Goal: Information Seeking & Learning: Learn about a topic

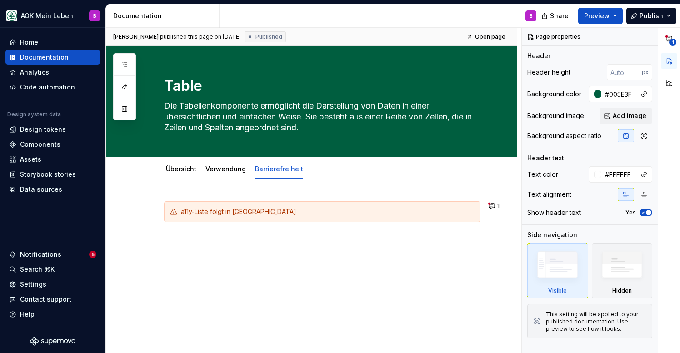
click at [237, 230] on div "a11y-Liste folgt in [GEOGRAPHIC_DATA]" at bounding box center [322, 222] width 316 height 43
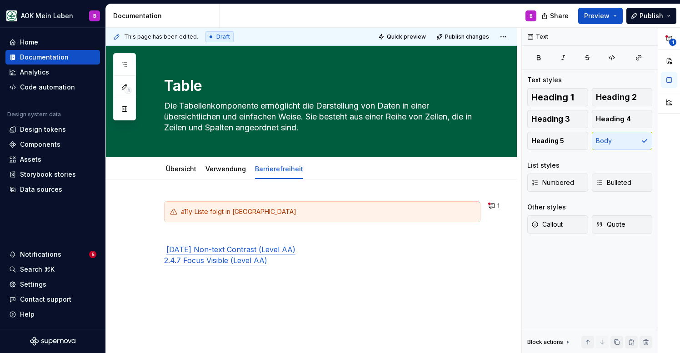
type textarea "*"
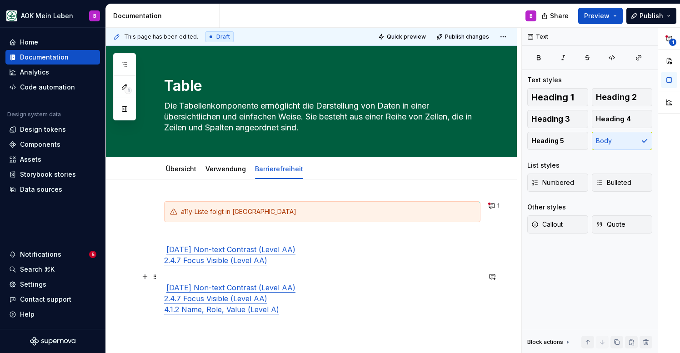
click at [231, 276] on p "[DATE] Non-text Contrast (Level AA) 2.4.7 Focus Visible (Level AA) 4.1.2 Name, …" at bounding box center [322, 293] width 316 height 44
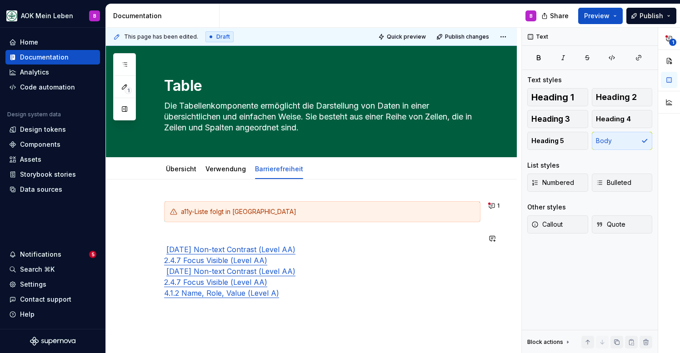
click at [291, 312] on div "a11y-Liste folgt in Kürze [DATE] Non-text Contrast (Level AA) 2.4.7 Focus Visib…" at bounding box center [311, 298] width 411 height 236
click at [256, 308] on p at bounding box center [322, 309] width 316 height 11
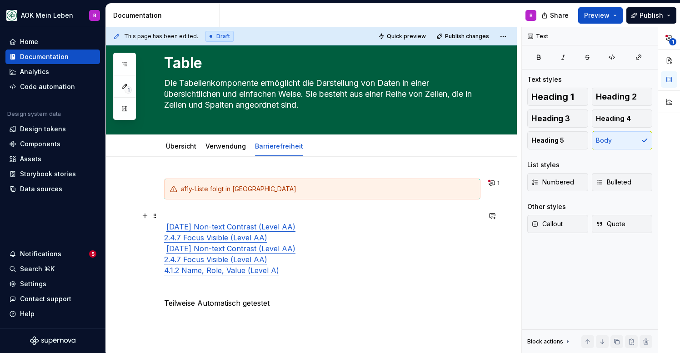
click at [185, 216] on p "[DATE] Non-text Contrast (Level AA) 2.4.7 Focus Visible (Level AA) [DATE] Non-t…" at bounding box center [322, 243] width 316 height 65
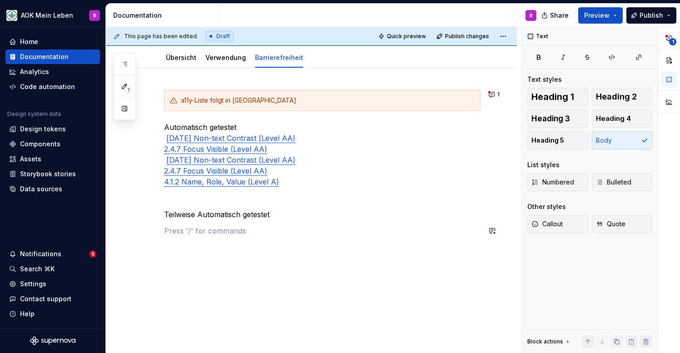
scroll to position [111, 0]
click at [189, 289] on div "a11y-Liste folgt in Kürze Automatisch getestet [DATE] Non-text Contrast (Level …" at bounding box center [311, 210] width 411 height 285
click at [199, 223] on div "a11y-Liste folgt in Kürze Automatisch getestet [DATE] Non-text Contrast (Level …" at bounding box center [322, 171] width 316 height 163
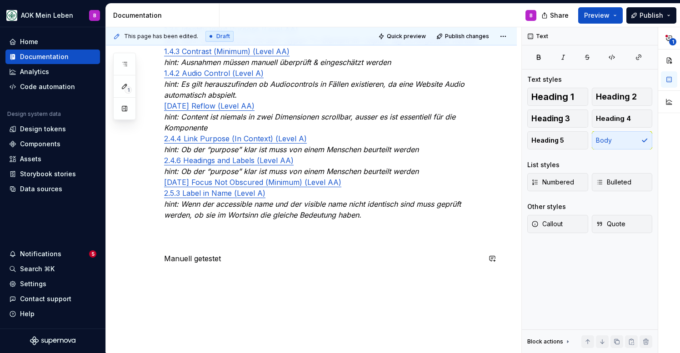
scroll to position [358, 0]
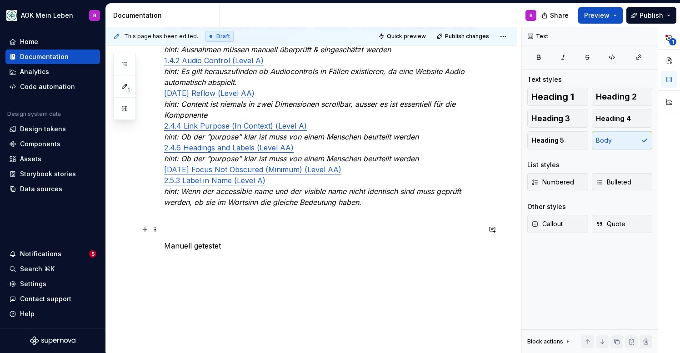
click at [187, 231] on p at bounding box center [322, 229] width 316 height 11
click at [183, 217] on p "1.3.4 Orientation (Level AA) hint: Mit einem entsprechenden display zu testen 1…" at bounding box center [322, 99] width 316 height 240
click at [175, 271] on div "a11y-Liste folgt in Kürze Automatisch getestet [DATE] Non-text Contrast (Level …" at bounding box center [311, 97] width 411 height 552
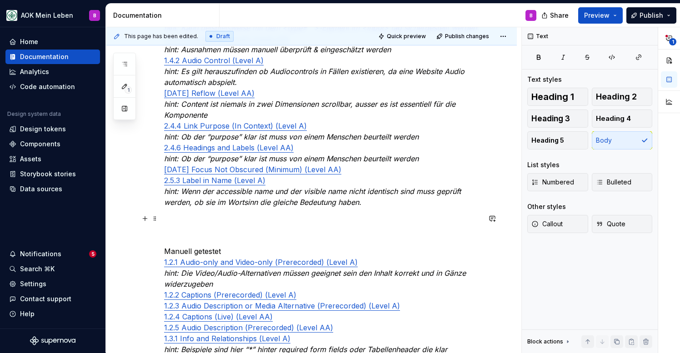
click at [201, 216] on p at bounding box center [322, 218] width 316 height 11
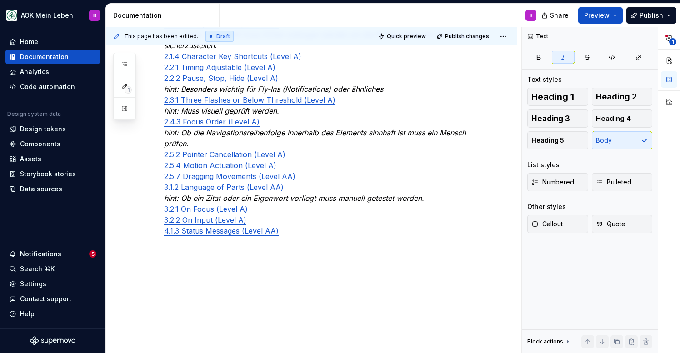
click at [246, 263] on div "This page has been edited. Draft Quick preview Publish changes Table Die Tabell…" at bounding box center [314, 190] width 416 height 326
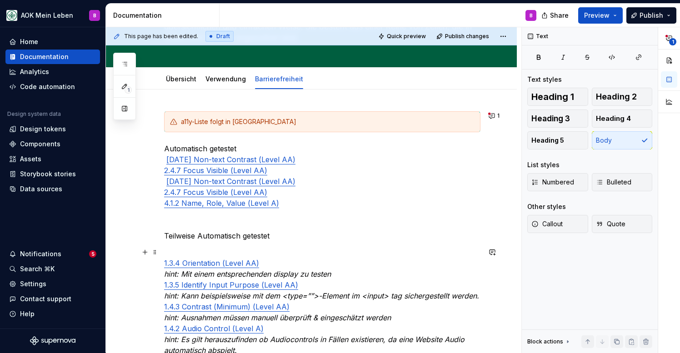
scroll to position [118, 0]
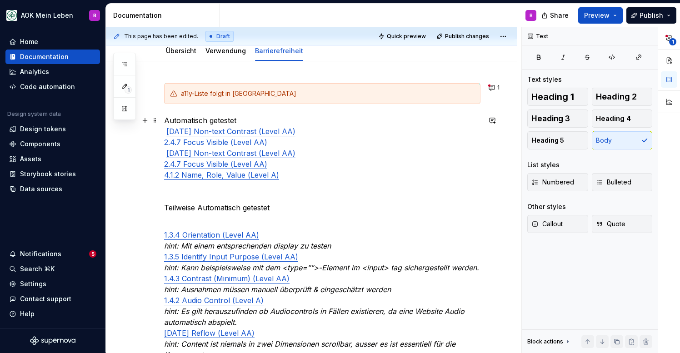
click at [287, 141] on p "Automatisch getestet [DATE] Non-text Contrast (Level AA) 2.4.7 Focus Visible (L…" at bounding box center [322, 147] width 316 height 65
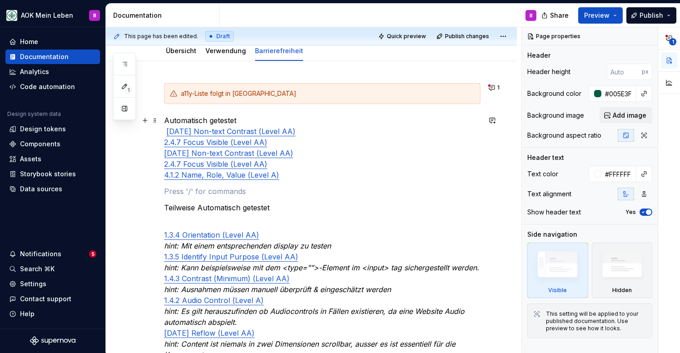
click at [296, 132] on p "Automatisch getestet [DATE] Non-text Contrast (Level AA) 2.4.7 Focus Visible (L…" at bounding box center [322, 147] width 316 height 65
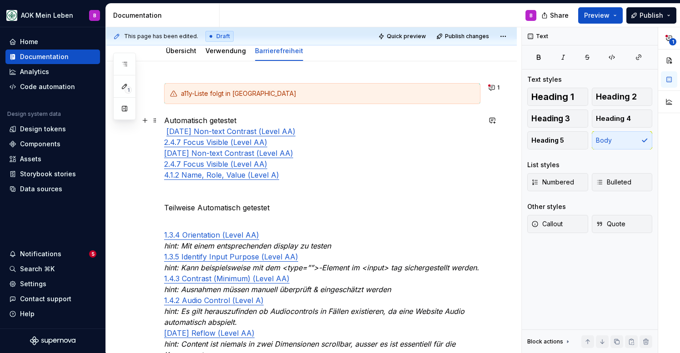
click at [167, 131] on link "[DATE] Non-text Contrast (Level AA)" at bounding box center [230, 131] width 129 height 9
type textarea "*"
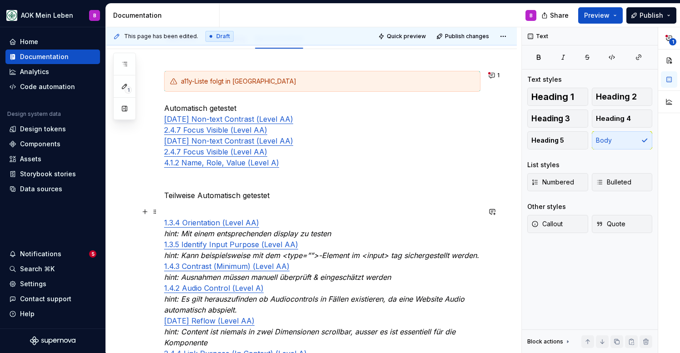
scroll to position [131, 0]
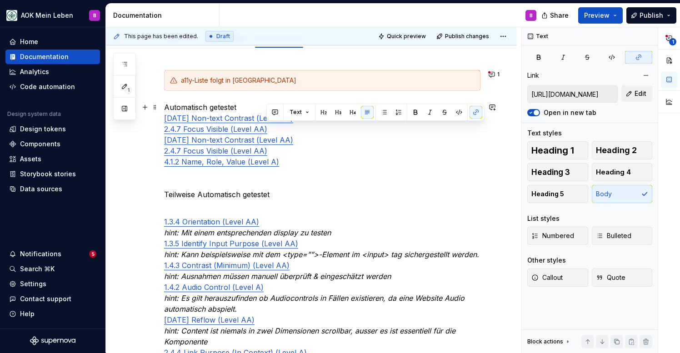
drag, startPoint x: 298, startPoint y: 140, endPoint x: 297, endPoint y: 129, distance: 10.9
click at [297, 129] on p "Automatisch getestet [DATE] Non-text Contrast (Level AA) 2.4.7 Focus Visible (L…" at bounding box center [322, 134] width 316 height 65
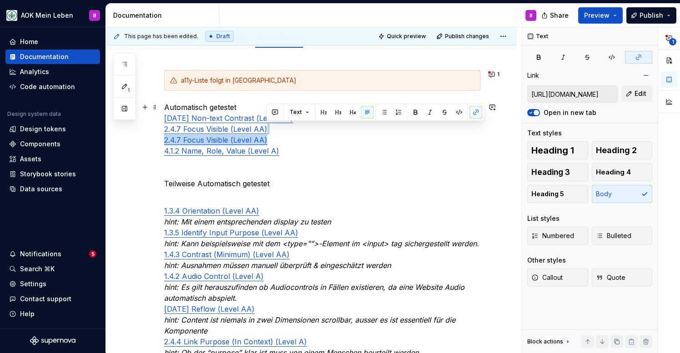
drag, startPoint x: 274, startPoint y: 140, endPoint x: 275, endPoint y: 131, distance: 9.6
click at [275, 131] on p "Automatisch getestet [DATE] Non-text Contrast (Level AA) 2.4.7 Focus Visible (L…" at bounding box center [322, 129] width 316 height 55
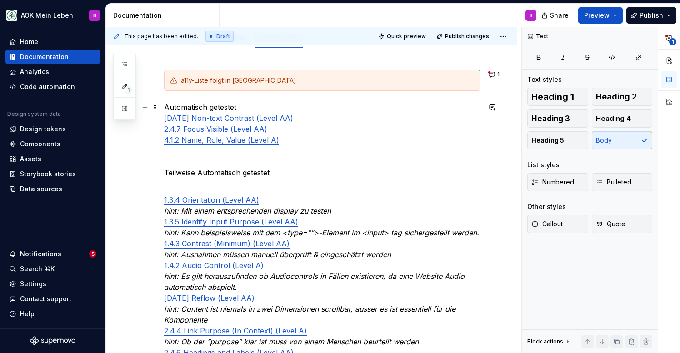
click at [288, 140] on p "Automatisch getestet [DATE] Non-text Contrast (Level AA) 2.4.7 Focus Visible (L…" at bounding box center [322, 124] width 316 height 44
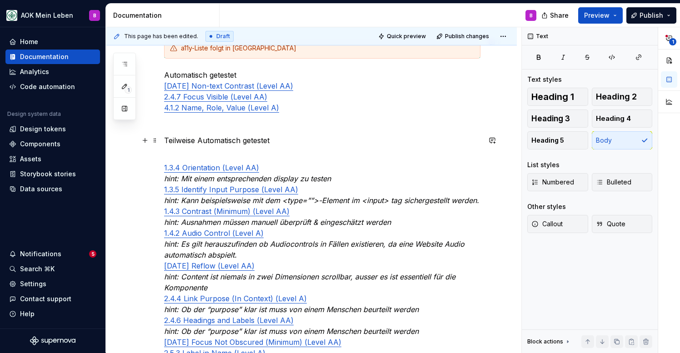
scroll to position [164, 0]
click at [263, 126] on p at bounding box center [322, 123] width 316 height 11
click at [227, 153] on p "1.3.4 Orientation (Level AA) hint: Mit einem entsprechenden display zu testen 1…" at bounding box center [322, 265] width 316 height 229
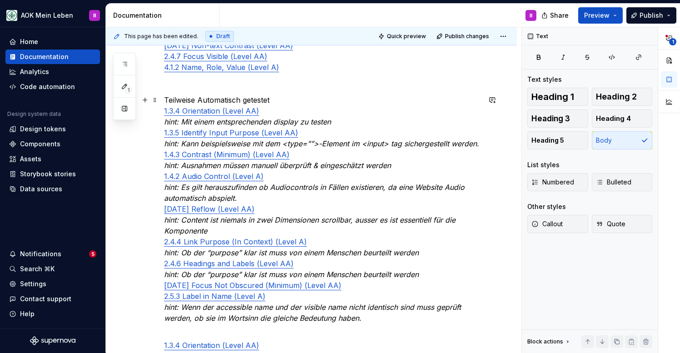
scroll to position [207, 0]
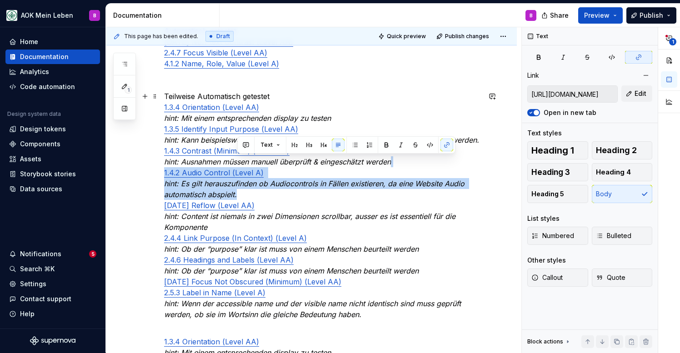
drag, startPoint x: 399, startPoint y: 161, endPoint x: 433, endPoint y: 191, distance: 45.7
click at [433, 191] on p "Teilweise Automatisch getestet 1.3.4 Orientation (Level AA) hint: Mit einem ent…" at bounding box center [322, 205] width 316 height 229
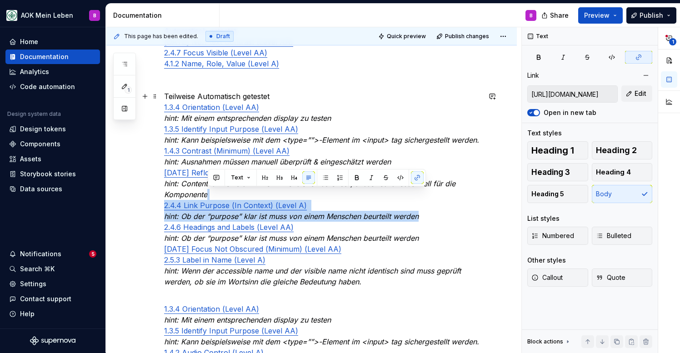
drag, startPoint x: 223, startPoint y: 195, endPoint x: 435, endPoint y: 212, distance: 212.6
click at [435, 212] on p "Teilweise Automatisch getestet 1.3.4 Orientation (Level AA) hint: Mit einem ent…" at bounding box center [322, 189] width 316 height 196
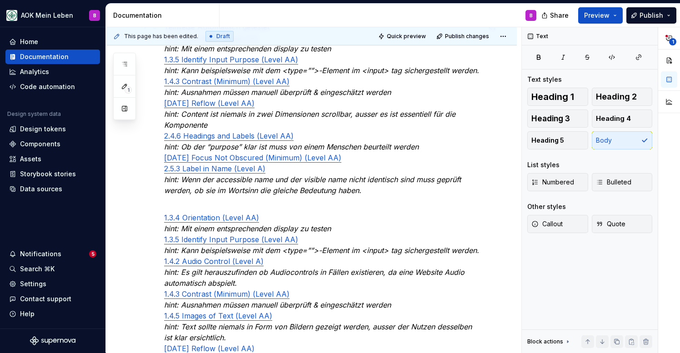
scroll to position [278, 0]
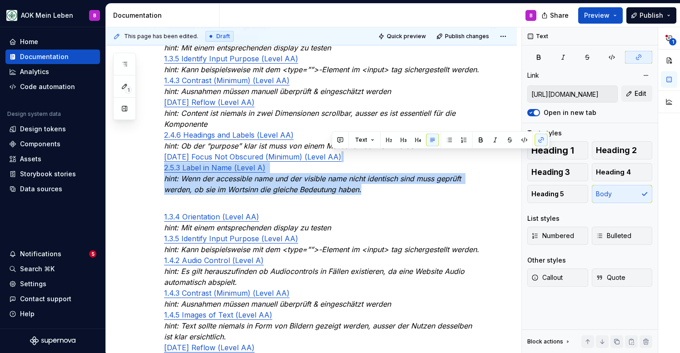
drag, startPoint x: 338, startPoint y: 157, endPoint x: 369, endPoint y: 187, distance: 42.8
click at [369, 187] on p "Teilweise Automatisch getestet 1.3.4 Orientation (Level AA) hint: Mit einem ent…" at bounding box center [322, 107] width 316 height 175
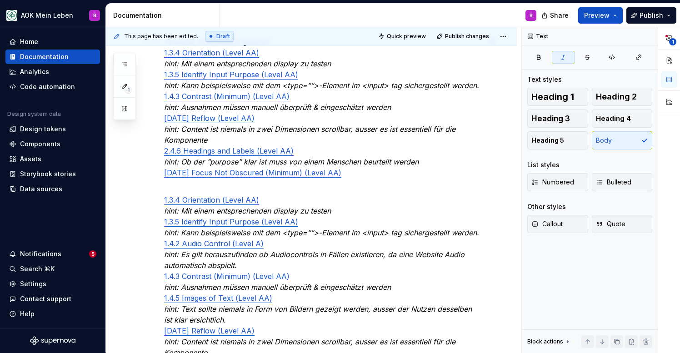
scroll to position [249, 0]
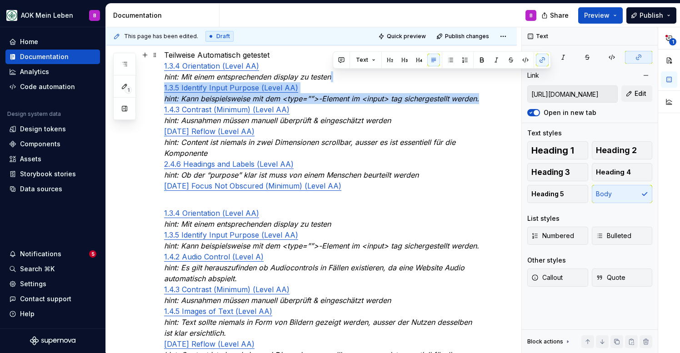
drag, startPoint x: 337, startPoint y: 65, endPoint x: 488, endPoint y: 100, distance: 155.5
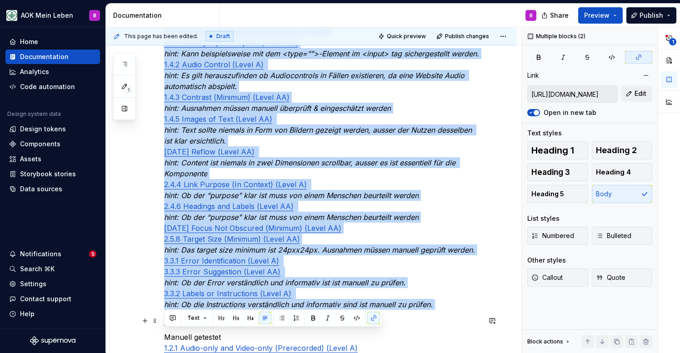
scroll to position [439, 0]
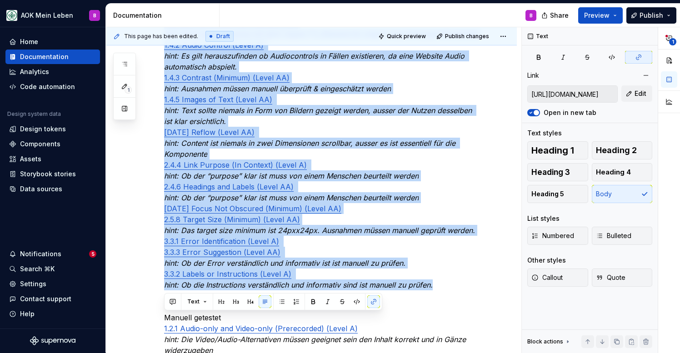
drag, startPoint x: 166, startPoint y: 145, endPoint x: 446, endPoint y: 281, distance: 312.0
click at [446, 281] on p "1.3.4 Orientation (Level AA) hint: Mit einem entsprechenden display zu testen 1…" at bounding box center [322, 138] width 316 height 306
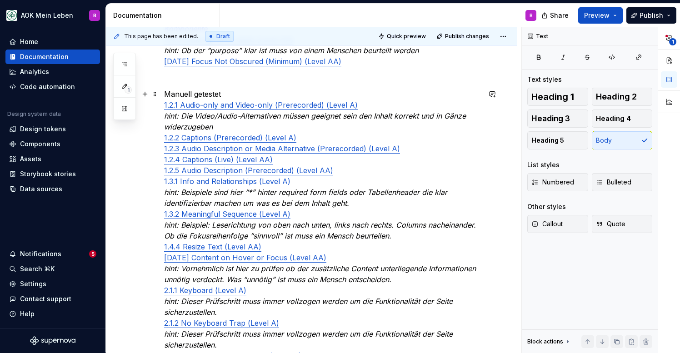
scroll to position [356, 0]
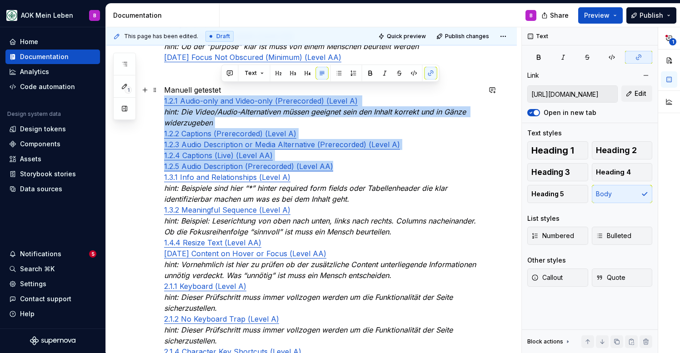
drag, startPoint x: 245, startPoint y: 91, endPoint x: 382, endPoint y: 166, distance: 155.5
click at [382, 166] on p "Manuell getestet 1.2.1 Audio-only and Video-only (Prerecorded) (Level A) hint: …" at bounding box center [322, 308] width 316 height 447
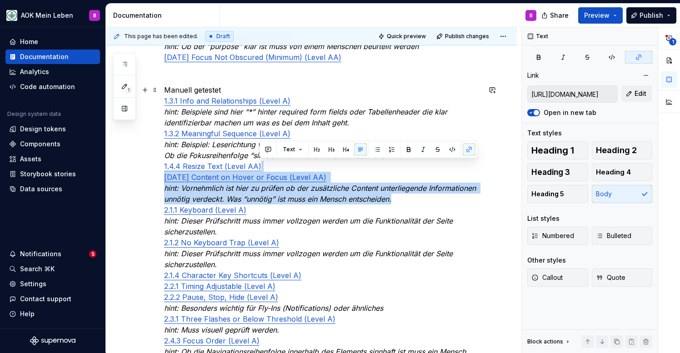
drag, startPoint x: 281, startPoint y: 167, endPoint x: 421, endPoint y: 196, distance: 142.7
click at [421, 196] on p "Manuell getestet 1.3.1 Info and Relationships (Level A) hint: Beispiele sind hi…" at bounding box center [322, 270] width 316 height 371
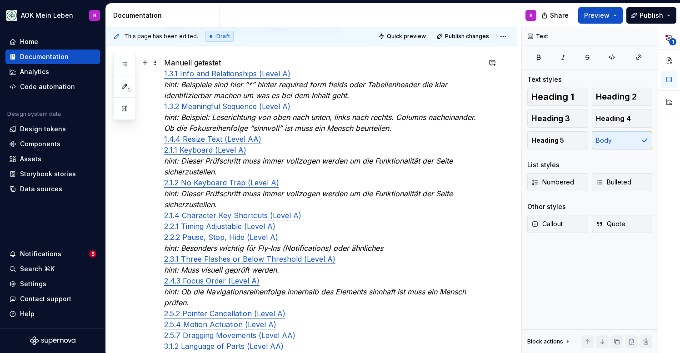
scroll to position [393, 0]
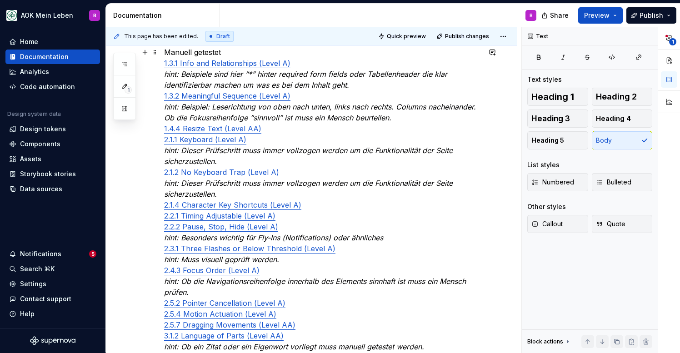
click at [247, 197] on p "Manuell getestet 1.3.1 Info and Relationships (Level A) hint: Beispiele sind hi…" at bounding box center [322, 216] width 316 height 338
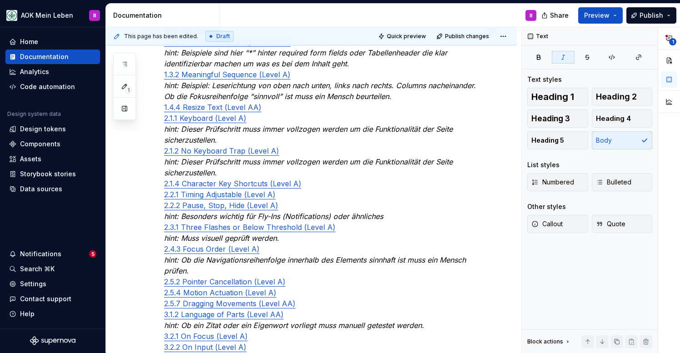
scroll to position [425, 0]
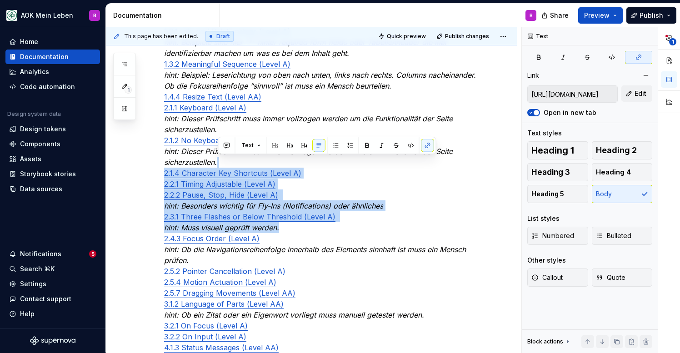
drag, startPoint x: 225, startPoint y: 162, endPoint x: 376, endPoint y: 226, distance: 164.4
click at [376, 226] on p "Manuell getestet 1.3.1 Info and Relationships (Level A) hint: Beispiele sind hi…" at bounding box center [322, 184] width 316 height 338
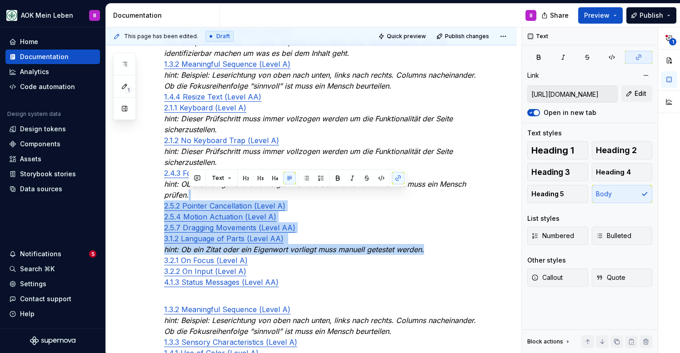
drag, startPoint x: 197, startPoint y: 194, endPoint x: 450, endPoint y: 250, distance: 258.9
click at [450, 250] on p "Manuell getestet 1.3.1 Info and Relationships (Level A) hint: Beispiele sind hi…" at bounding box center [322, 151] width 316 height 273
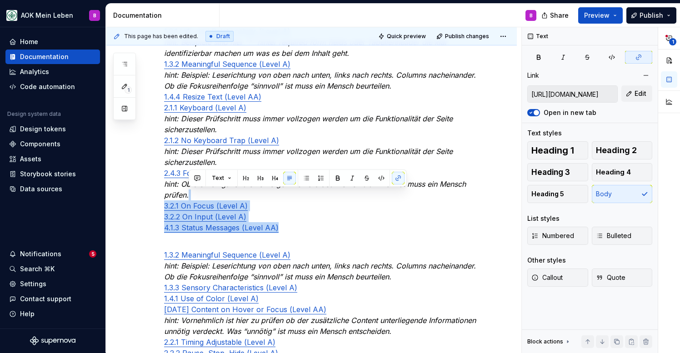
drag, startPoint x: 199, startPoint y: 195, endPoint x: 310, endPoint y: 232, distance: 117.5
click at [310, 232] on p "Manuell getestet 1.3.1 Info and Relationships (Level A) hint: Beispiele sind hi…" at bounding box center [322, 124] width 316 height 218
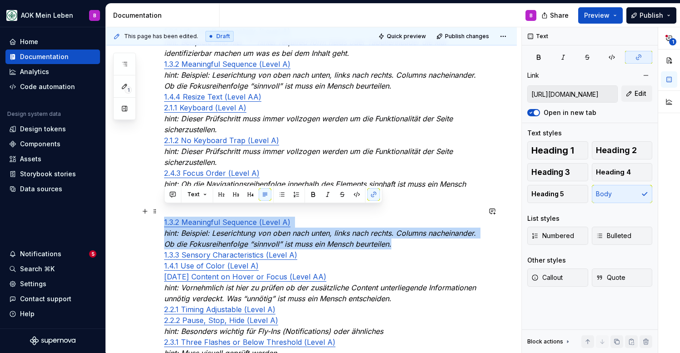
drag, startPoint x: 170, startPoint y: 212, endPoint x: 412, endPoint y: 246, distance: 244.2
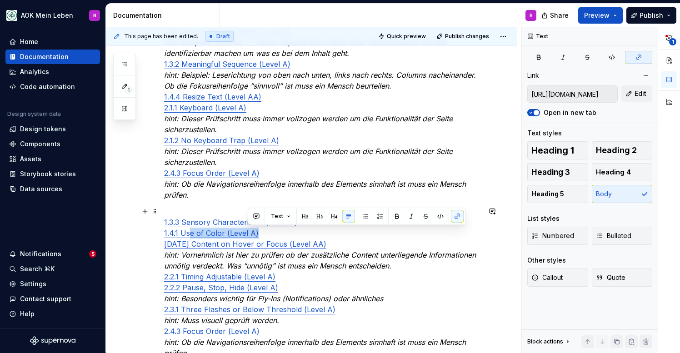
type input "[URL][DOMAIN_NAME]"
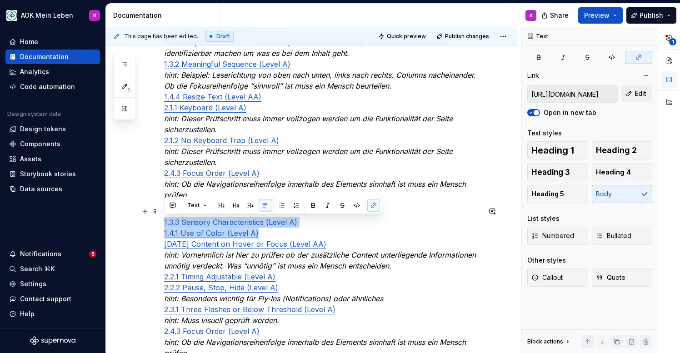
drag, startPoint x: 270, startPoint y: 233, endPoint x: 162, endPoint y: 220, distance: 108.6
click at [162, 220] on div "a11y-Liste folgt in Kürze Automatisch getestet [DATE] Non-text Contrast (Level …" at bounding box center [311, 207] width 411 height 907
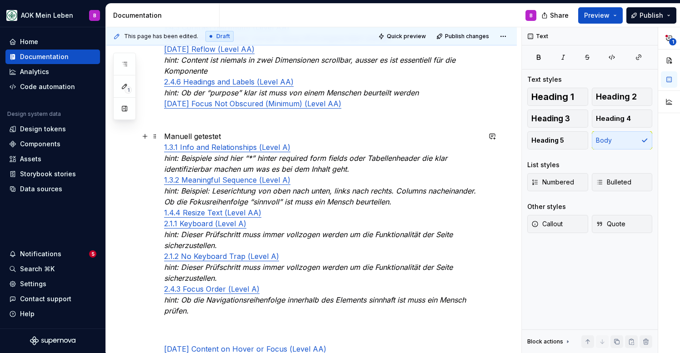
scroll to position [305, 0]
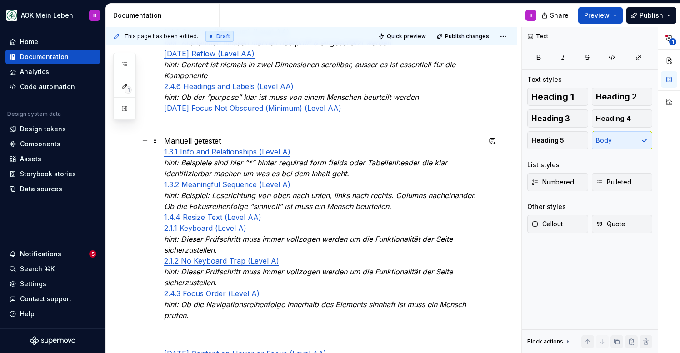
click at [405, 205] on p "Manuell getestet 1.3.1 Info and Relationships (Level A) hint: Beispiele sind hi…" at bounding box center [322, 229] width 316 height 186
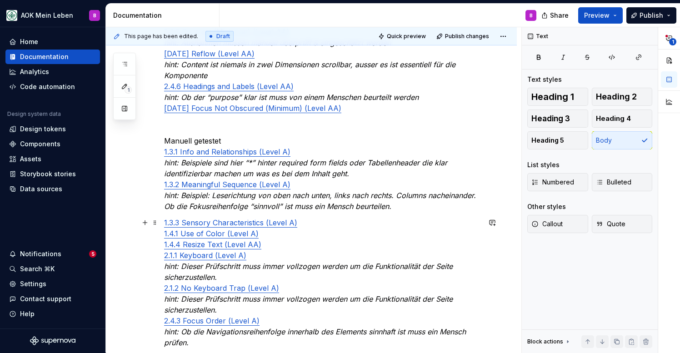
click at [163, 220] on div "a11y-Liste folgt in Kürze Automatisch getestet [DATE] Non-text Contrast (Level …" at bounding box center [311, 336] width 411 height 924
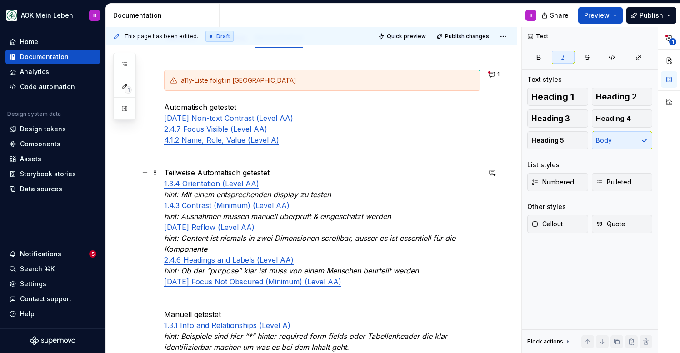
scroll to position [122, 0]
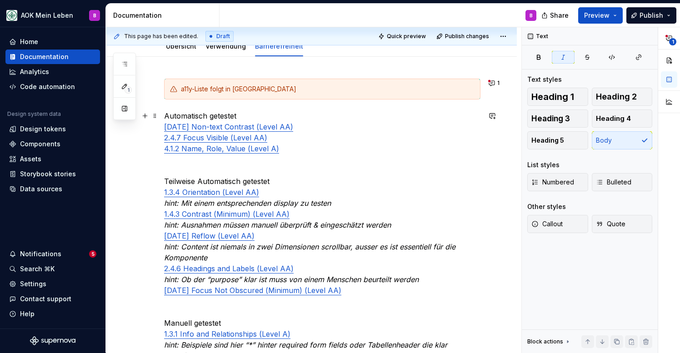
click at [165, 138] on link "2.4.7 Focus Visible (Level AA)" at bounding box center [215, 137] width 103 height 9
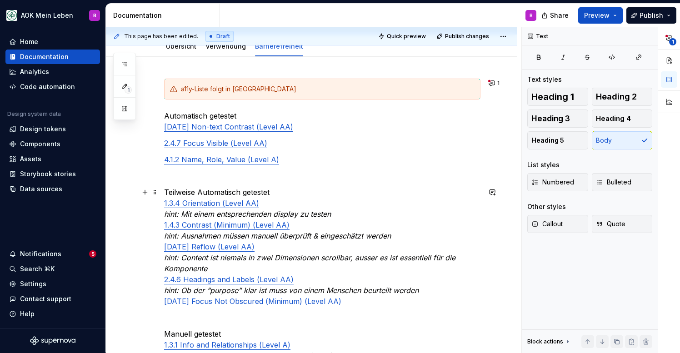
click at [338, 212] on p "Teilweise Automatisch getestet 1.3.4 Orientation (Level AA) hint: Mit einem ent…" at bounding box center [322, 247] width 316 height 120
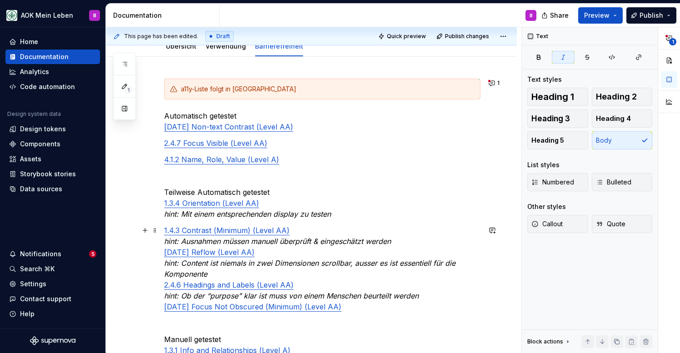
click at [407, 239] on p "1.4.3 Contrast (Minimum) (Level AA) hint: Ausnahmen müssen manuell überprüft & …" at bounding box center [322, 268] width 316 height 87
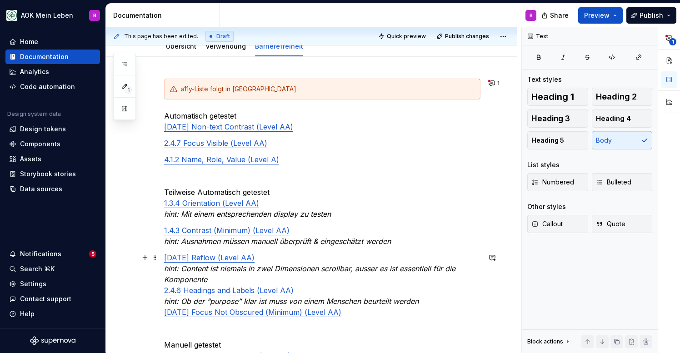
click at [347, 280] on p "[DATE] Reflow (Level AA) hint: Content ist niemals in zwei Dimensionen scrollba…" at bounding box center [322, 284] width 316 height 65
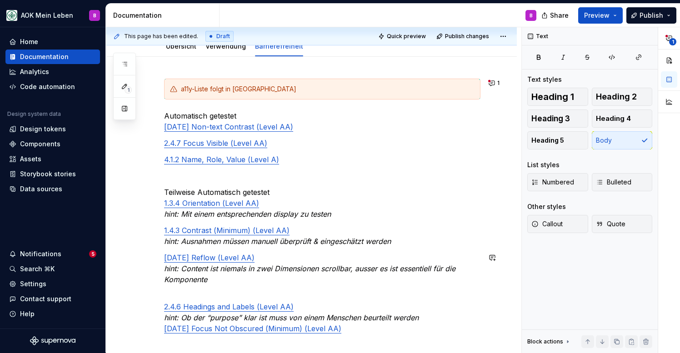
scroll to position [126, 0]
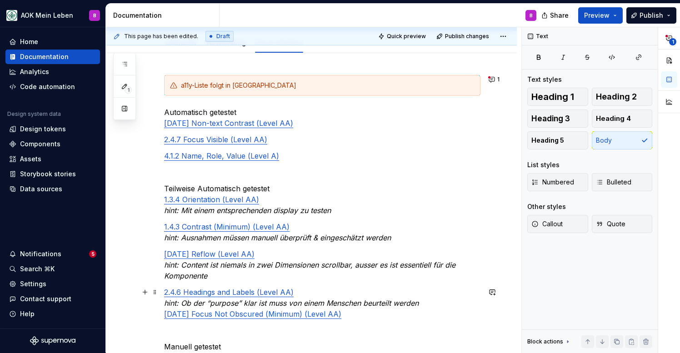
click at [428, 308] on p "2.4.6 Headings and Labels (Level AA) hint: Ob der “purpose” klar ist muss von e…" at bounding box center [322, 303] width 316 height 33
click at [427, 305] on p "2.4.6 Headings and Labels (Level AA) hint: Ob der “purpose” klar ist muss von e…" at bounding box center [322, 302] width 316 height 33
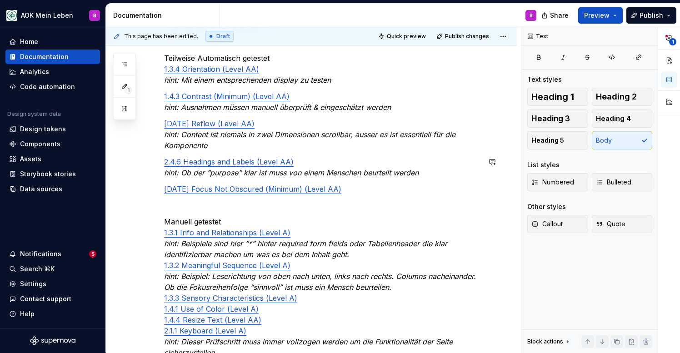
scroll to position [268, 0]
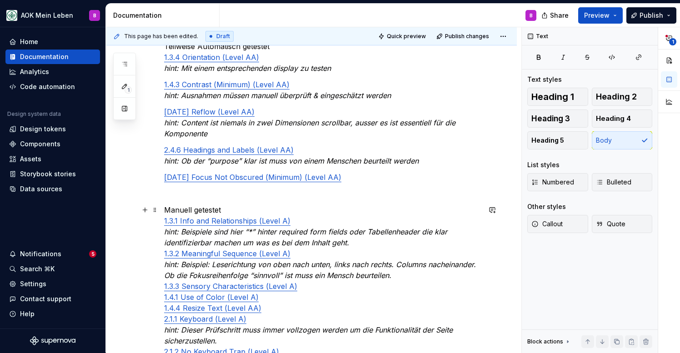
click at [362, 243] on p "Manuell getestet 1.3.1 Info and Relationships (Level A) hint: Beispiele sind hi…" at bounding box center [322, 308] width 316 height 207
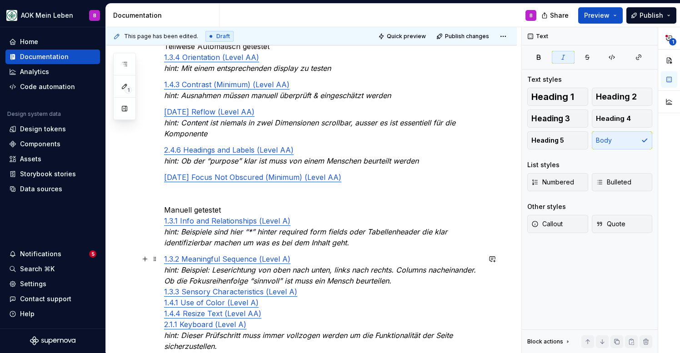
click at [397, 281] on p "1.3.2 Meaningful Sequence (Level A) hint: Beispiel: Leserichtung von oben nach …" at bounding box center [322, 336] width 316 height 164
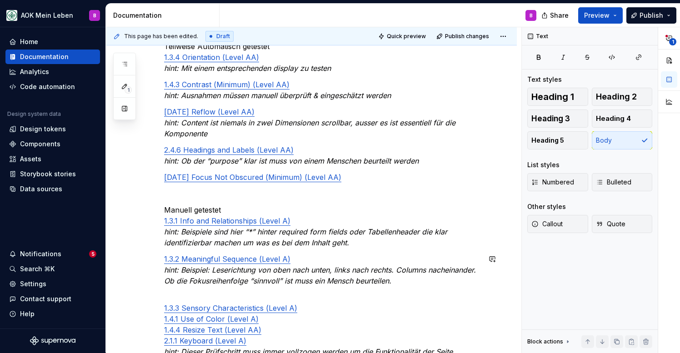
scroll to position [273, 0]
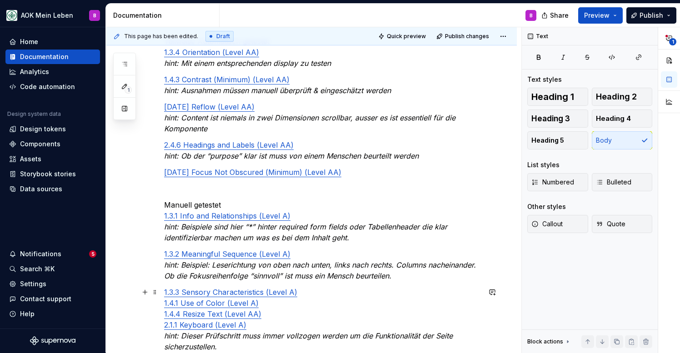
click at [299, 300] on p "1.3.3 Sensory Characteristics (Level A) 1.4.1 Use of Color (Level A) 1.4.4 Resi…" at bounding box center [322, 352] width 316 height 131
click at [311, 293] on p "1.3.3 Sensory Characteristics (Level A) 1.4.1 Use of Color (Level A) 1.4.4 Resi…" at bounding box center [322, 352] width 316 height 131
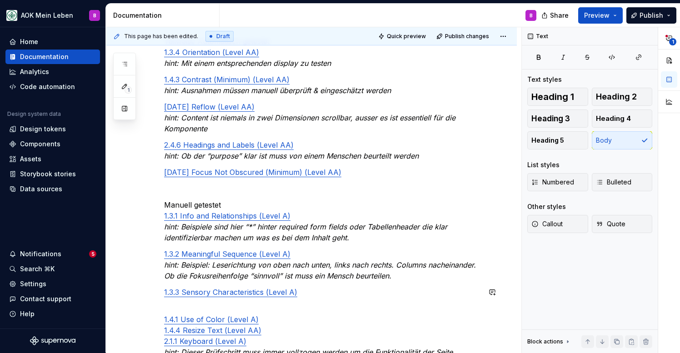
scroll to position [290, 0]
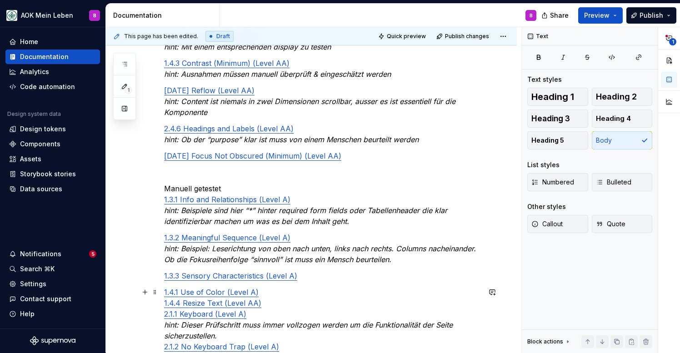
click at [266, 294] on p "1.4.1 Use of Color (Level A) 1.4.4 Resize Text (Level AA) 2.1.1 Keyboard (Level…" at bounding box center [322, 347] width 316 height 120
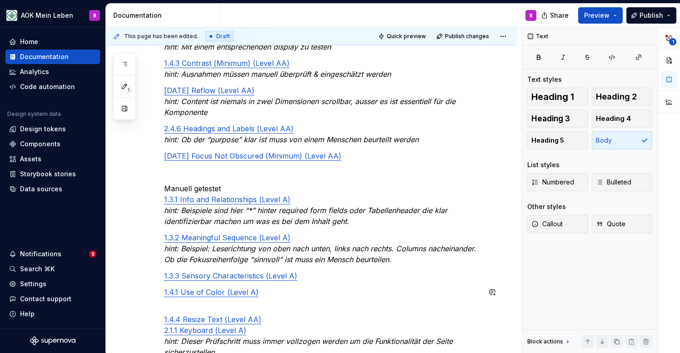
scroll to position [306, 0]
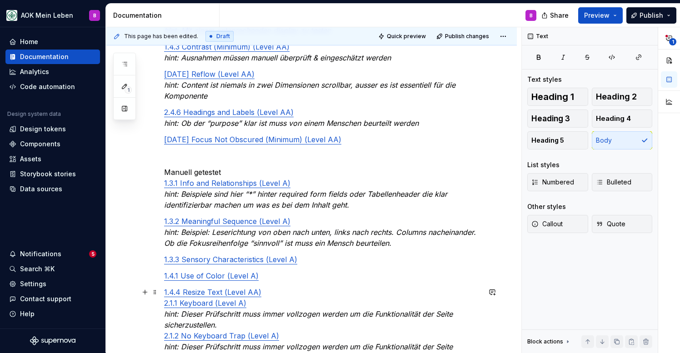
click at [266, 293] on p "1.4.4 Resize Text (Level AA) 2.1.1 Keyboard (Level A) hint: Dieser Prüfschritt …" at bounding box center [322, 341] width 316 height 109
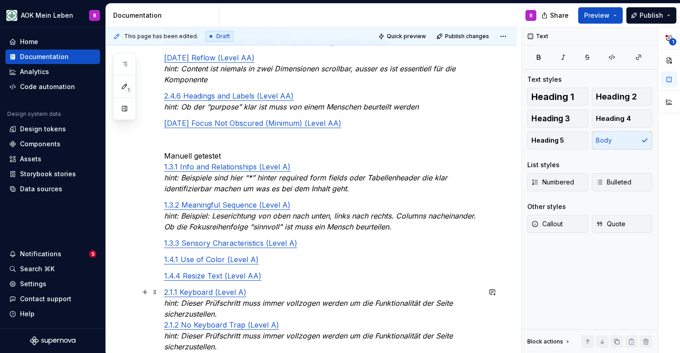
scroll to position [391, 0]
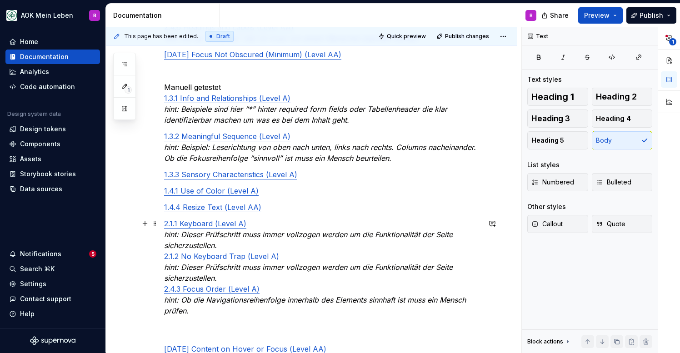
click at [262, 249] on p "2.1.1 Keyboard (Level A) hint: Dieser Prüfschritt muss immer vollzogen werden u…" at bounding box center [322, 267] width 316 height 98
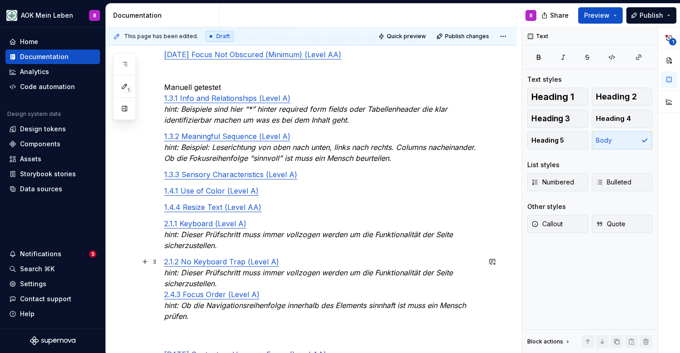
click at [259, 281] on p "2.1.2 No Keyboard Trap (Level A) hint: Dieser Prüfschritt muss immer vollzogen …" at bounding box center [322, 288] width 316 height 65
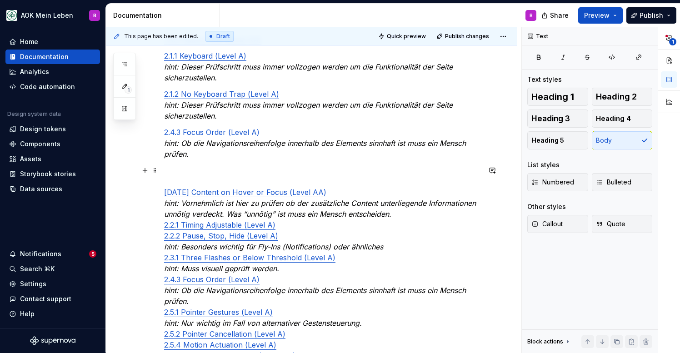
scroll to position [560, 0]
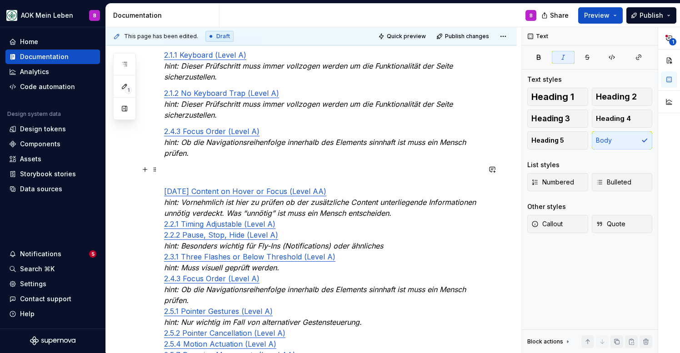
click at [411, 216] on p "[DATE] Content on Hover or Focus (Level AA) hint: Vornehmlich ist hier zu prüfe…" at bounding box center [322, 327] width 316 height 327
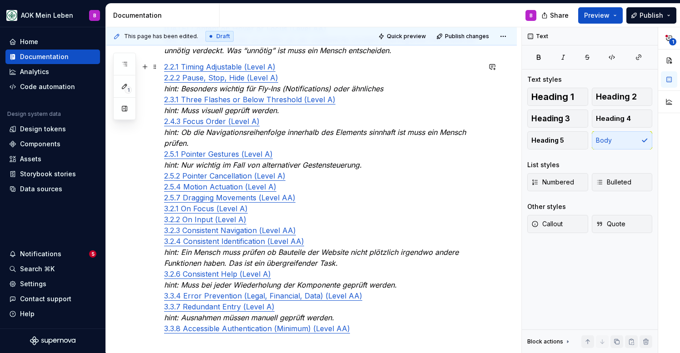
scroll to position [723, 0]
click at [311, 231] on p "2.2.1 Timing Adjustable (Level A) 2.2.2 Pause, Stop, Hide (Level A) hint: Beson…" at bounding box center [322, 197] width 316 height 273
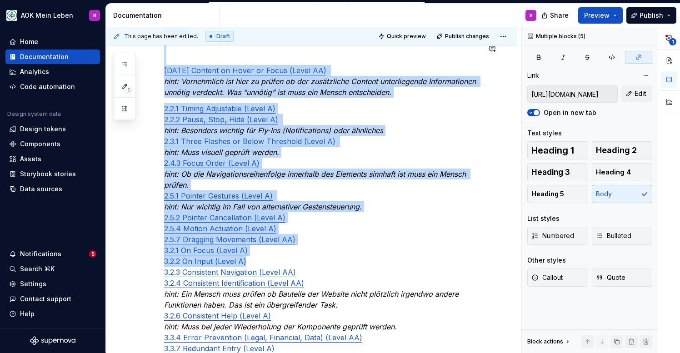
scroll to position [466, 0]
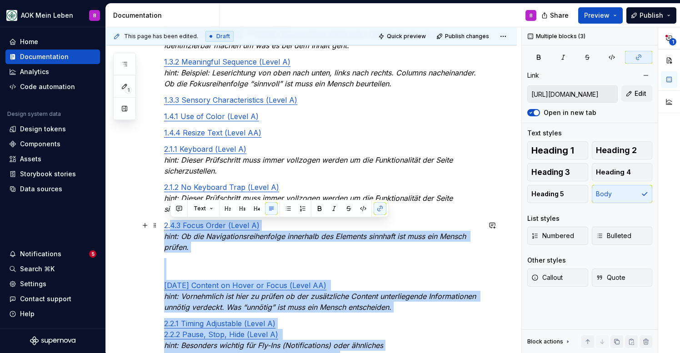
type input "[URL][DOMAIN_NAME]"
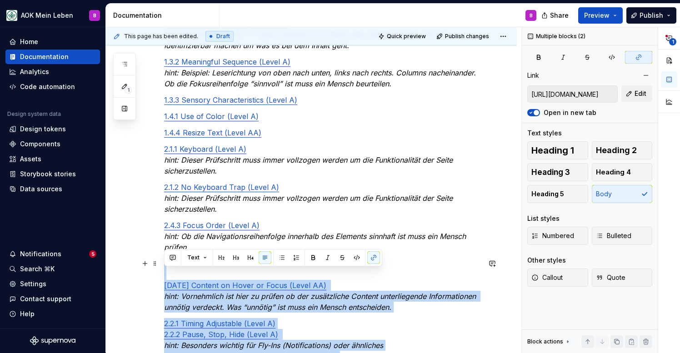
drag, startPoint x: 291, startPoint y: 218, endPoint x: 172, endPoint y: 275, distance: 132.2
click at [172, 275] on div "a11y-Liste folgt in Kürze Automatisch getestet [DATE] Non-text Contrast (Level …" at bounding box center [322, 163] width 316 height 856
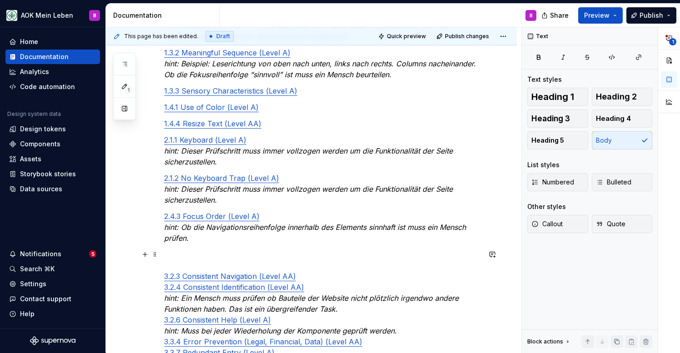
scroll to position [470, 0]
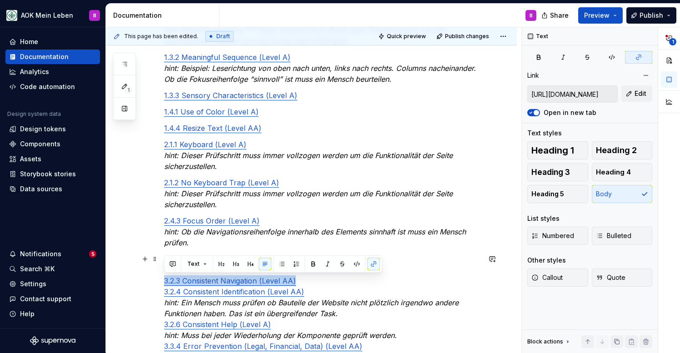
drag, startPoint x: 306, startPoint y: 280, endPoint x: 164, endPoint y: 282, distance: 141.9
click at [164, 282] on div "a11y-Liste folgt in Kürze Automatisch getestet [DATE] Non-text Contrast (Level …" at bounding box center [311, 105] width 411 height 793
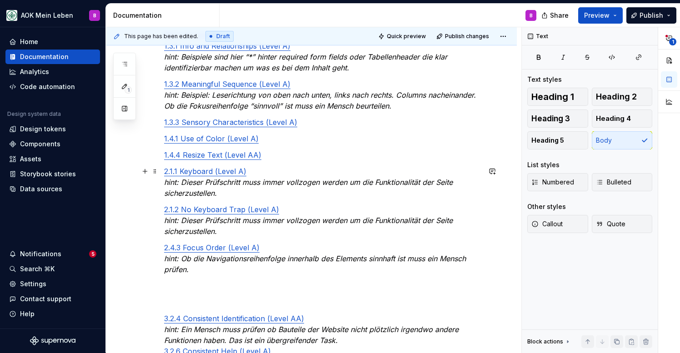
scroll to position [430, 0]
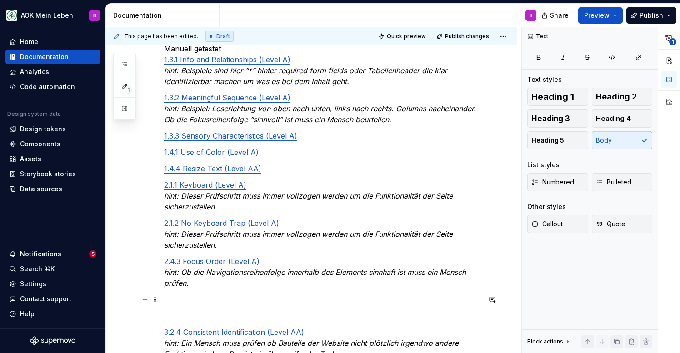
click at [200, 294] on p "3.2.4 Consistent Identification (Level AA) hint: Ein Mensch muss prüfen ob Baut…" at bounding box center [322, 359] width 316 height 131
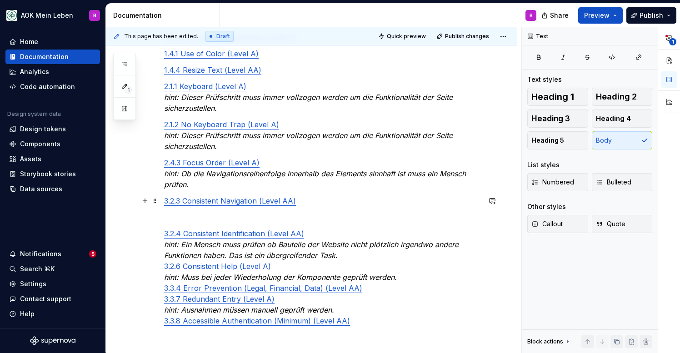
scroll to position [540, 0]
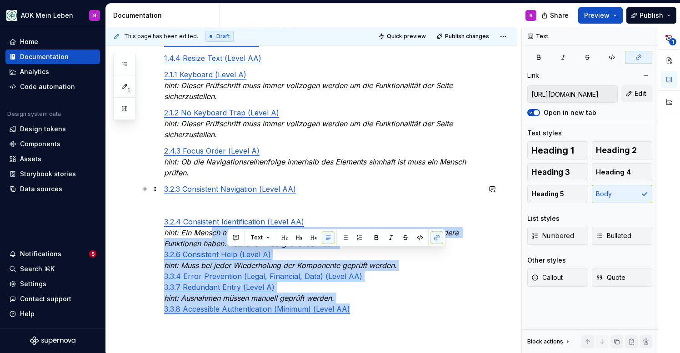
type input "[URL][DOMAIN_NAME]"
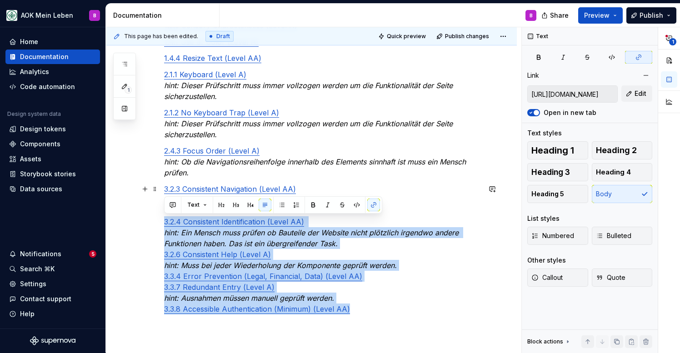
drag, startPoint x: 361, startPoint y: 324, endPoint x: 149, endPoint y: 216, distance: 237.7
click at [149, 217] on div "a11y-Liste folgt in Kürze Automatisch getestet [DATE] Non-text Contrast (Level …" at bounding box center [311, 35] width 411 height 793
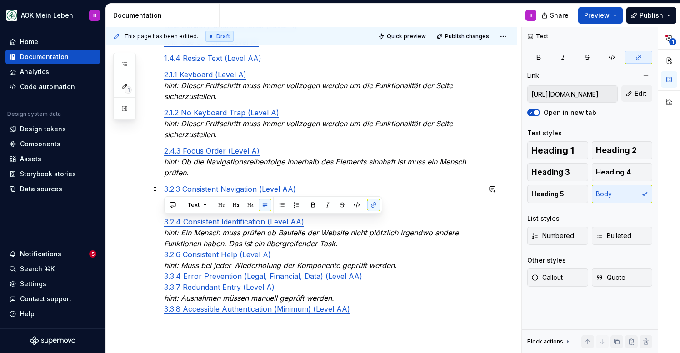
click at [345, 245] on p "3.2.3 Consistent Navigation (Level AA) 3.2.4 Consistent Identification (Level A…" at bounding box center [322, 249] width 316 height 131
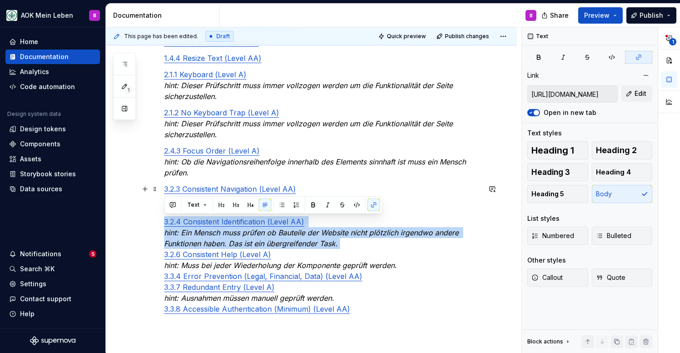
drag, startPoint x: 345, startPoint y: 245, endPoint x: 153, endPoint y: 221, distance: 193.0
click at [153, 221] on div "a11y-Liste folgt in Kürze Automatisch getestet [DATE] Non-text Contrast (Level …" at bounding box center [311, 35] width 411 height 793
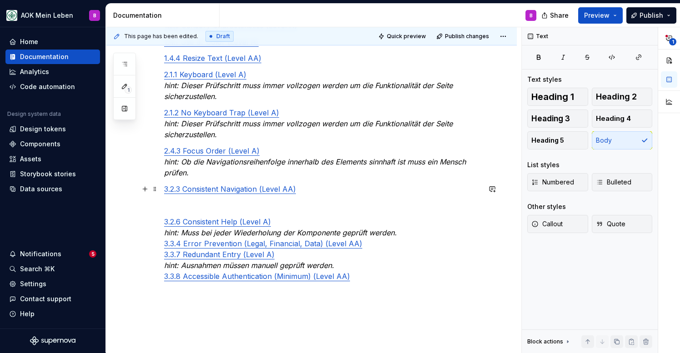
click at [207, 202] on p "3.2.3 Consistent Navigation (Level AA) 3.2.6 Consistent Help (Level A) hint: Mu…" at bounding box center [322, 233] width 316 height 98
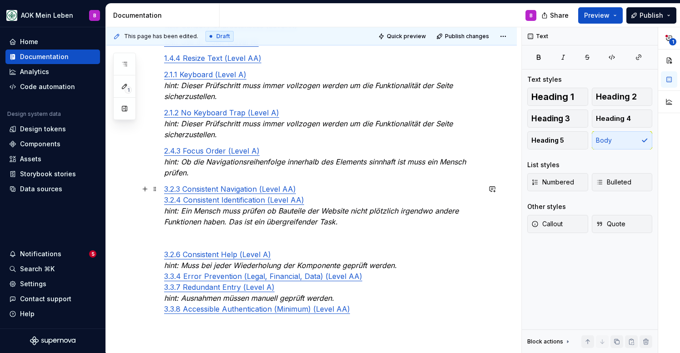
click at [316, 186] on p "3.2.3 Consistent Navigation (Level AA) 3.2.4 Consistent Identification (Level A…" at bounding box center [322, 249] width 316 height 131
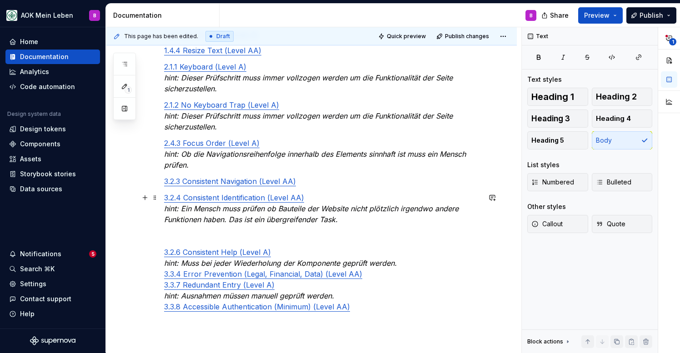
scroll to position [549, 0]
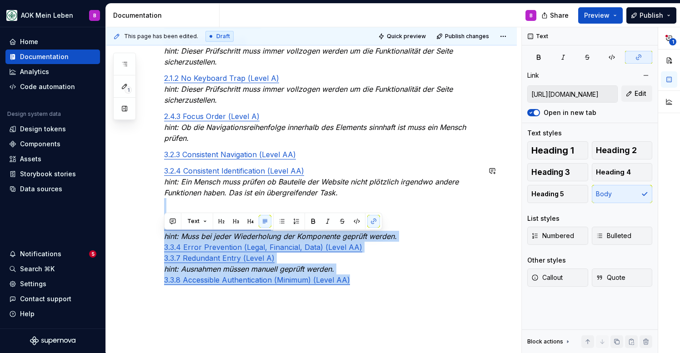
drag, startPoint x: 199, startPoint y: 234, endPoint x: 382, endPoint y: 313, distance: 199.8
click at [382, 313] on div "a11y-Liste folgt in Kürze Automatisch getestet [DATE] Non-text Contrast (Level …" at bounding box center [311, 3] width 411 height 798
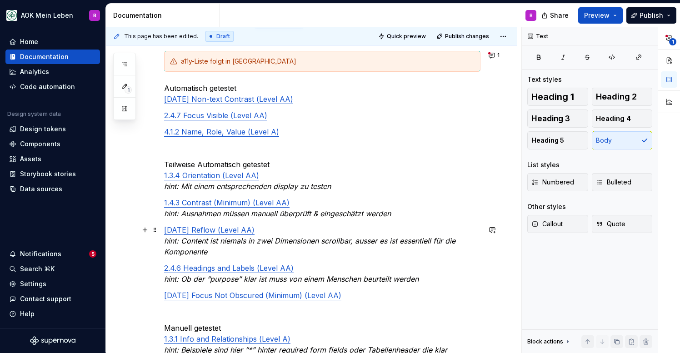
scroll to position [152, 0]
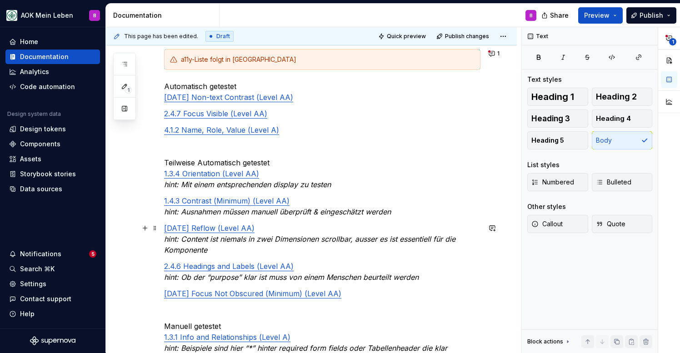
click at [261, 249] on p "[DATE] Reflow (Level AA) hint: Content ist niemals in zwei Dimensionen scrollba…" at bounding box center [322, 239] width 316 height 33
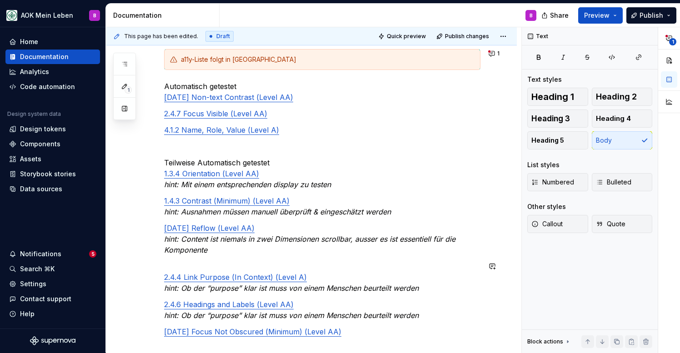
click at [176, 259] on div "a11y-Liste folgt in Kürze Automatisch getestet [DATE] Non-text Contrast (Level …" at bounding box center [322, 359] width 316 height 621
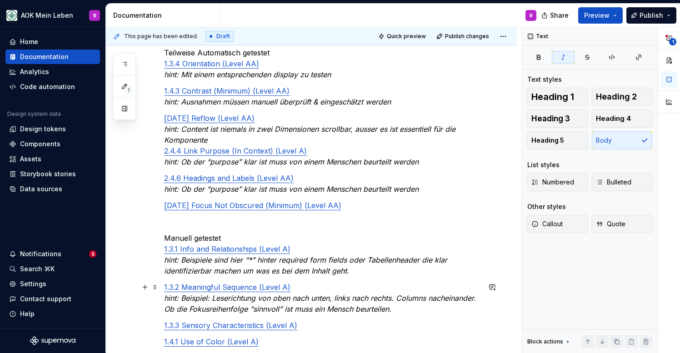
scroll to position [260, 0]
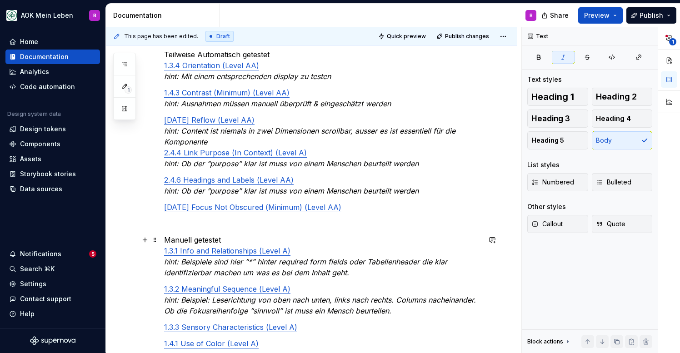
click at [238, 243] on p "Manuell getestet 1.3.1 Info and Relationships (Level A) hint: Beispiele sind hi…" at bounding box center [322, 257] width 316 height 44
click at [639, 95] on button "Heading 2" at bounding box center [622, 97] width 61 height 18
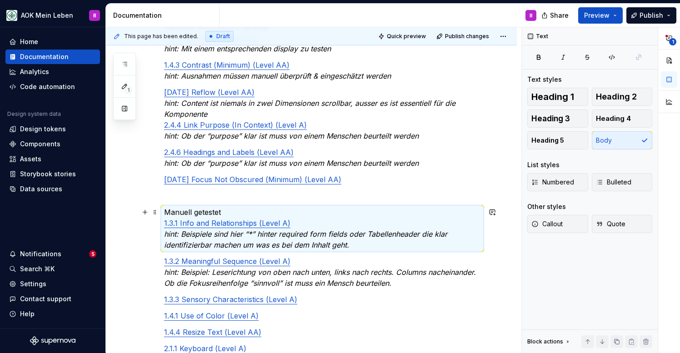
click at [234, 212] on p "Manuell getestet 1.3.1 Info and Relationships (Level A) hint: Beispiele sind hi…" at bounding box center [322, 229] width 316 height 44
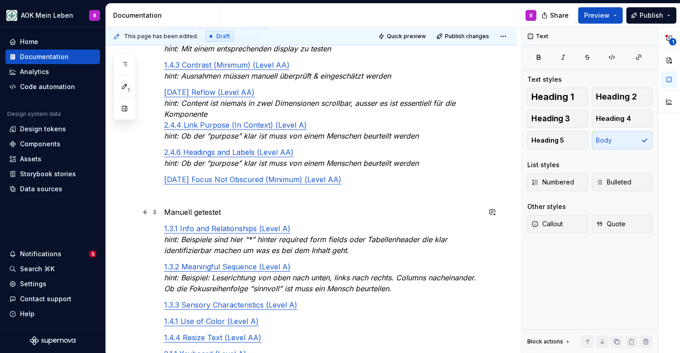
click at [247, 212] on p "Manuell getestet" at bounding box center [322, 212] width 316 height 11
click at [633, 95] on span "Heading 2" at bounding box center [616, 96] width 41 height 9
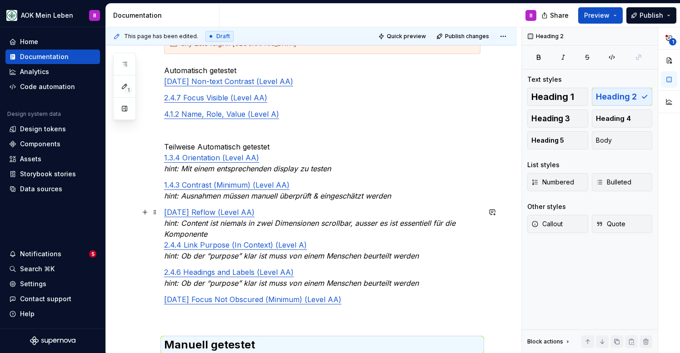
scroll to position [150, 0]
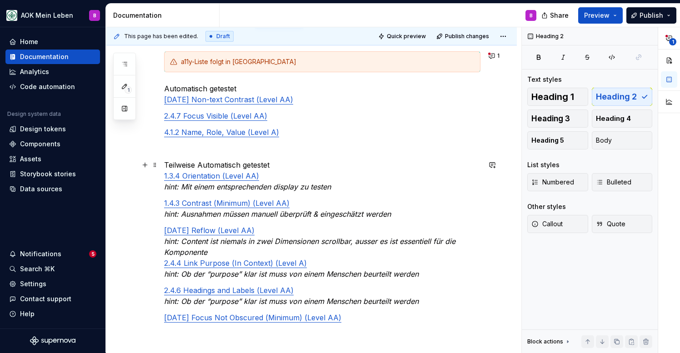
click at [279, 164] on p "Teilweise Automatisch getestet 1.3.4 Orientation (Level AA) hint: Mit einem ent…" at bounding box center [322, 176] width 316 height 33
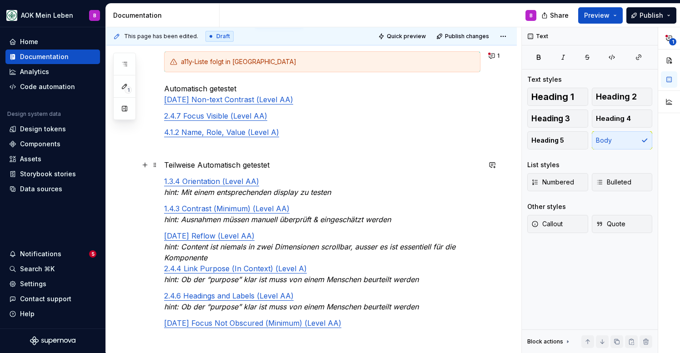
click at [309, 162] on p "Teilweise Automatisch getestet" at bounding box center [322, 165] width 316 height 11
click at [621, 90] on button "Heading 2" at bounding box center [622, 97] width 61 height 18
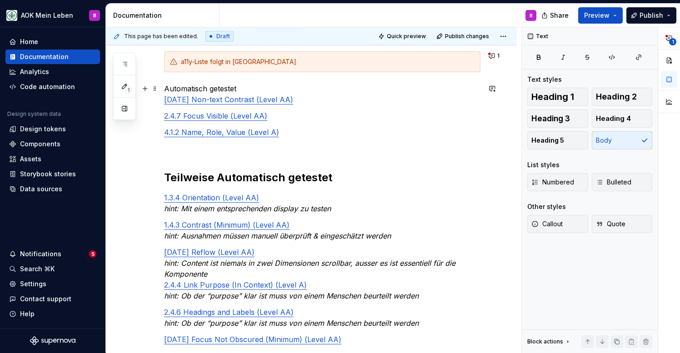
click at [249, 90] on p "Automatisch getestet [DATE] Non-text Contrast (Level AA)" at bounding box center [322, 94] width 316 height 22
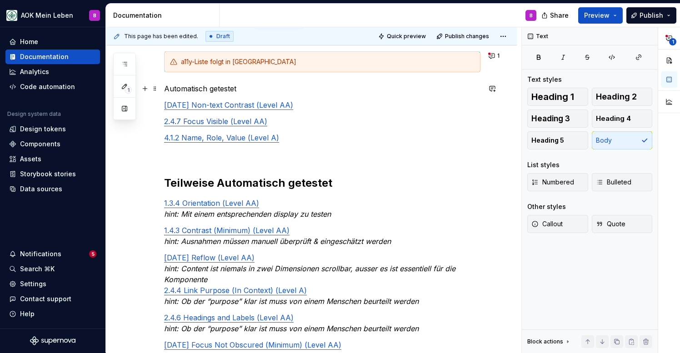
click at [254, 89] on p "Automatisch getestet" at bounding box center [322, 88] width 316 height 11
click at [623, 93] on span "Heading 2" at bounding box center [616, 96] width 41 height 9
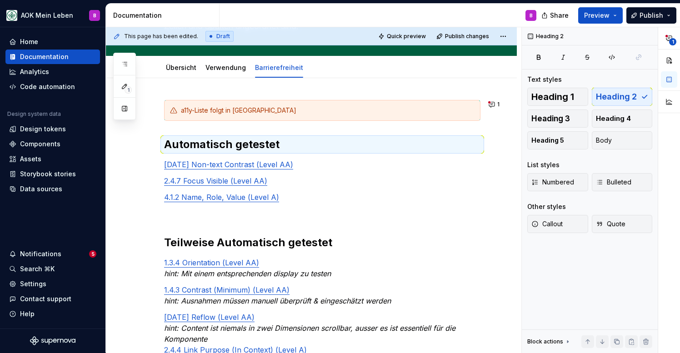
scroll to position [90, 0]
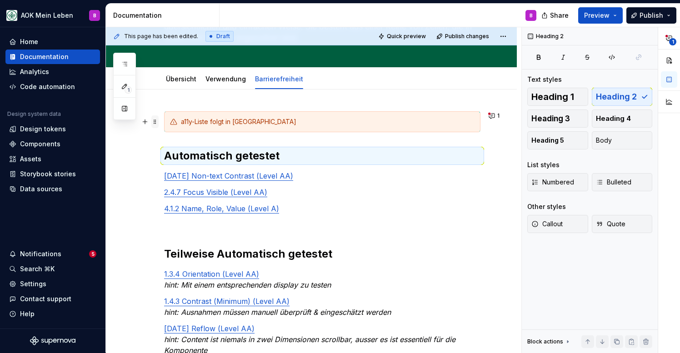
click at [156, 122] on span at bounding box center [154, 121] width 7 height 13
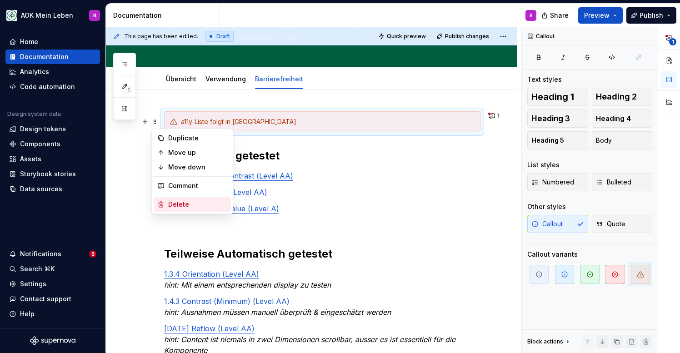
click at [187, 204] on div "Delete" at bounding box center [197, 204] width 59 height 9
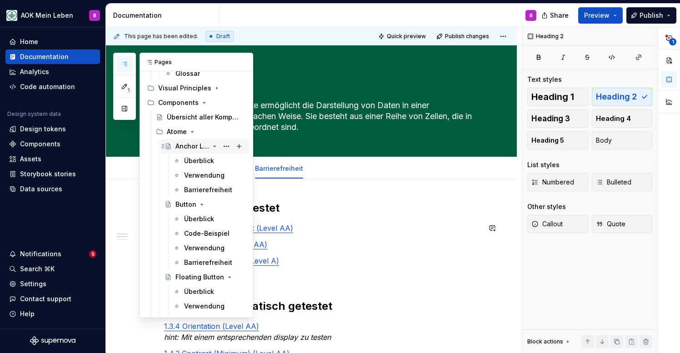
scroll to position [246, 0]
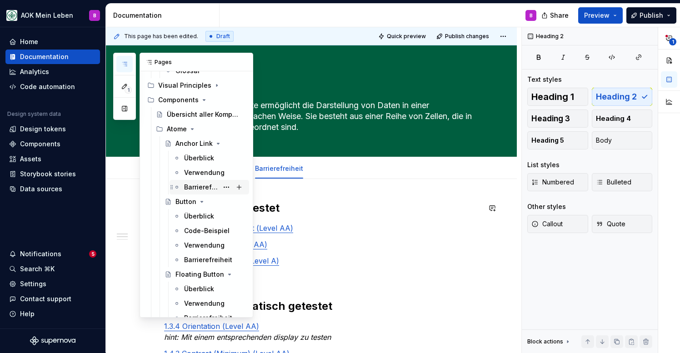
click at [200, 191] on div "Barrierefreiheit" at bounding box center [201, 187] width 34 height 9
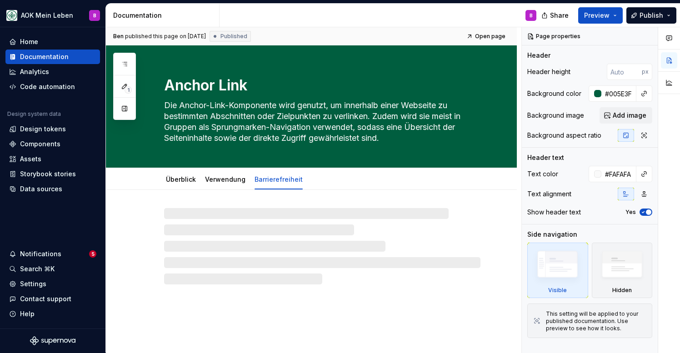
type textarea "*"
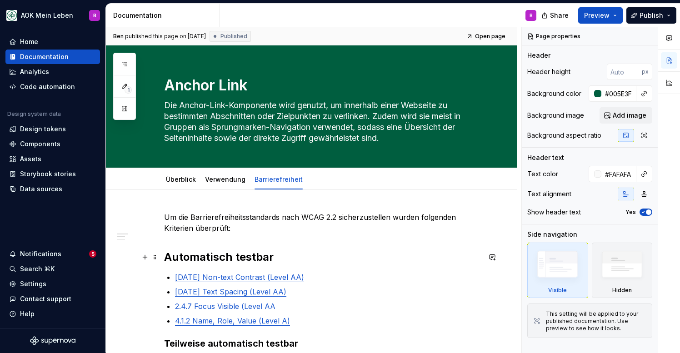
click at [256, 257] on strong "Automatisch testbar" at bounding box center [219, 257] width 110 height 13
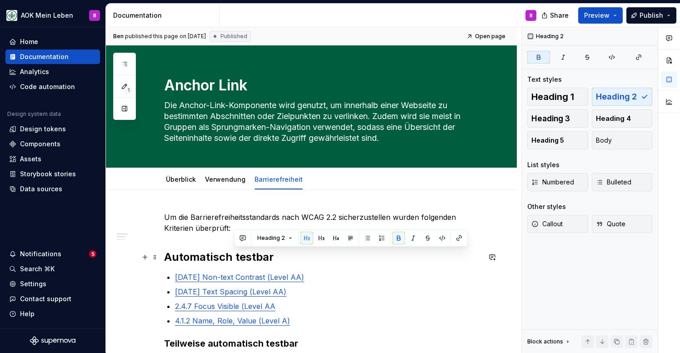
click at [256, 257] on strong "Automatisch testbar" at bounding box center [219, 257] width 110 height 13
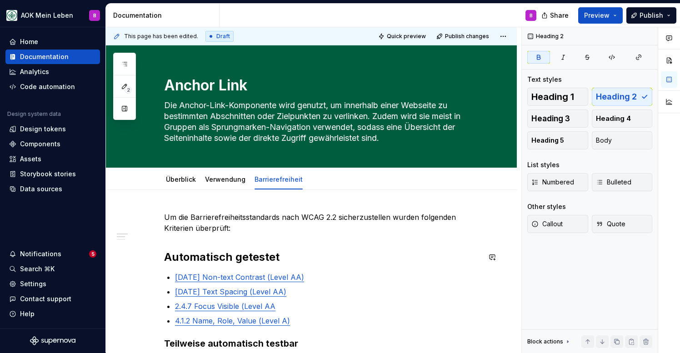
scroll to position [70, 0]
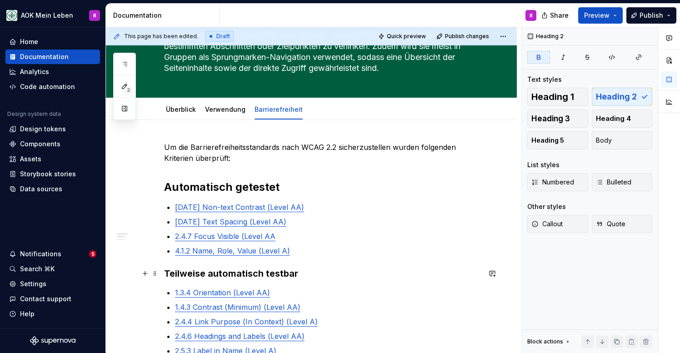
click at [303, 276] on h3 "Teilweise automatisch testbar" at bounding box center [322, 273] width 316 height 13
click at [294, 189] on h2 "Automatisch getestet" at bounding box center [322, 187] width 316 height 15
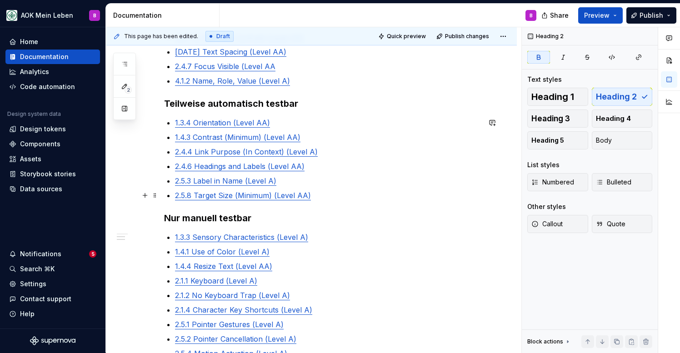
scroll to position [246, 0]
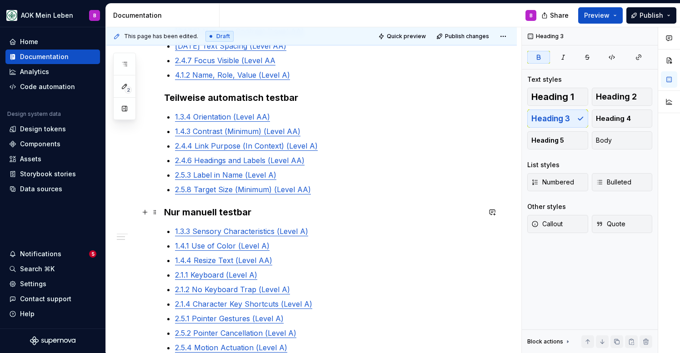
click at [257, 208] on h3 "Nur manuell testbar" at bounding box center [322, 212] width 316 height 13
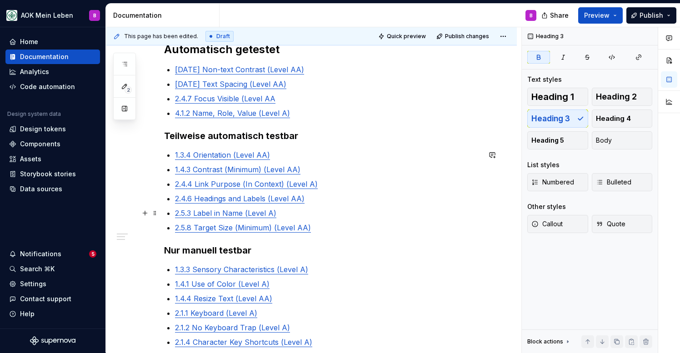
scroll to position [205, 0]
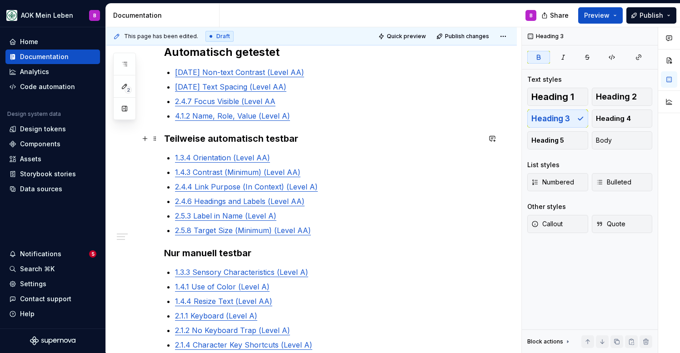
click at [287, 141] on strong "Teilweise automatisch testbar" at bounding box center [231, 138] width 134 height 11
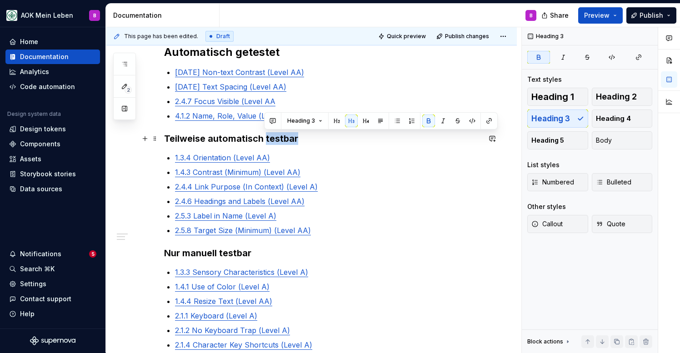
click at [287, 141] on strong "Teilweise automatisch testbar" at bounding box center [231, 138] width 134 height 11
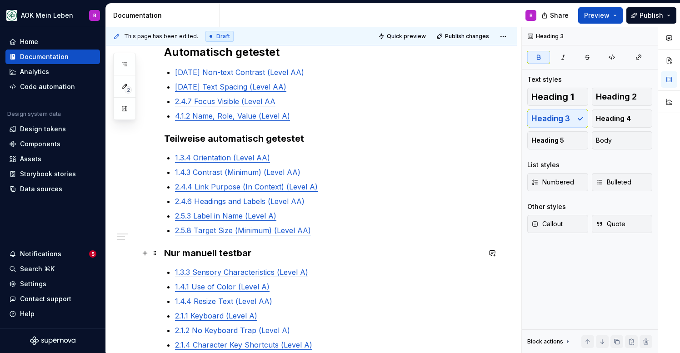
click at [243, 253] on strong "Nur manuell testbar" at bounding box center [207, 253] width 87 height 11
click at [190, 257] on strong "Nur manuell getestet" at bounding box center [210, 253] width 93 height 11
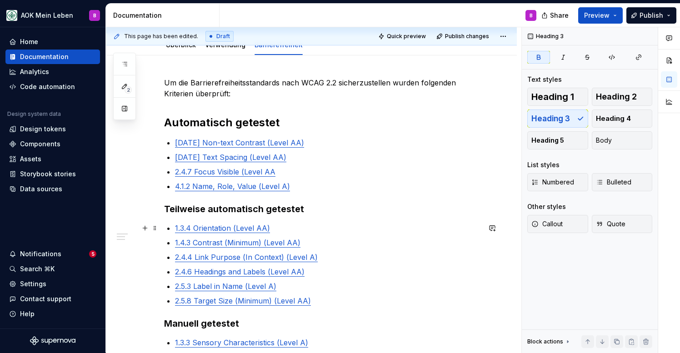
scroll to position [126, 0]
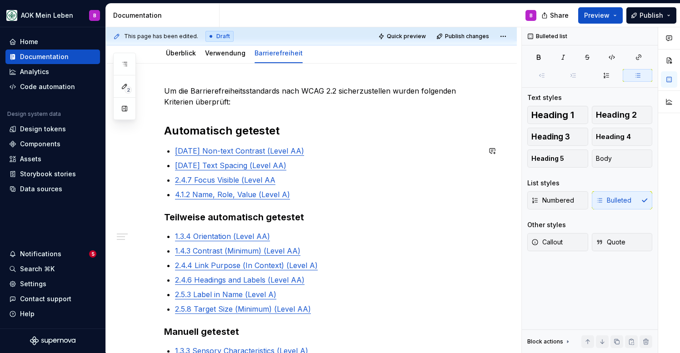
click at [286, 139] on div "Um die Barrierefreiheitsstandards nach WCAG 2.2 sicherzustellen wurden folgende…" at bounding box center [322, 298] width 316 height 427
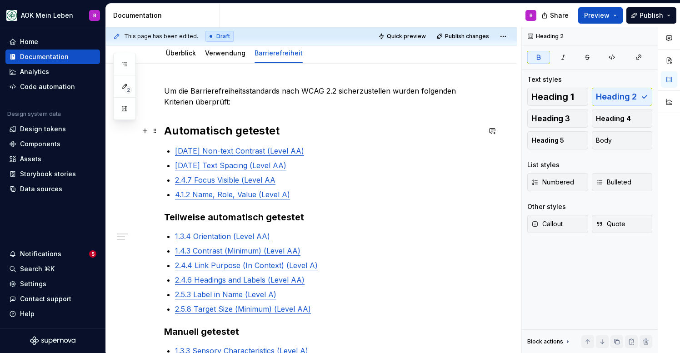
click at [285, 135] on h2 "Automatisch getestet" at bounding box center [322, 131] width 316 height 15
click at [548, 113] on button "Heading 3" at bounding box center [557, 119] width 61 height 18
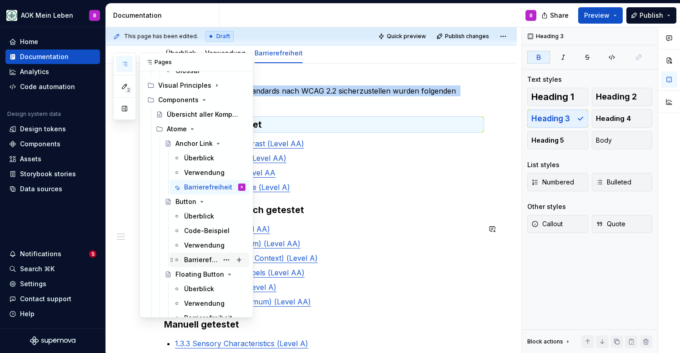
click at [202, 256] on div "Barrierefreiheit" at bounding box center [201, 260] width 34 height 9
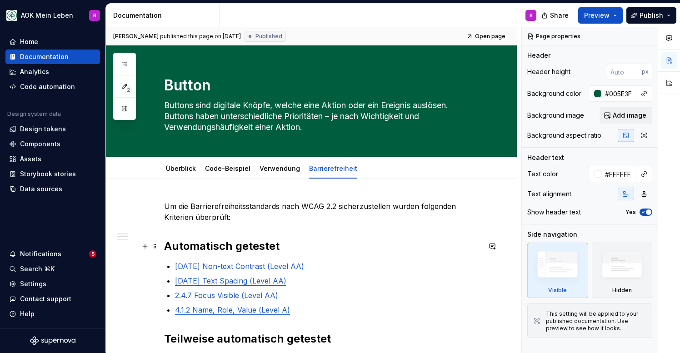
click at [273, 245] on strong "Automatisch getestet" at bounding box center [221, 246] width 115 height 13
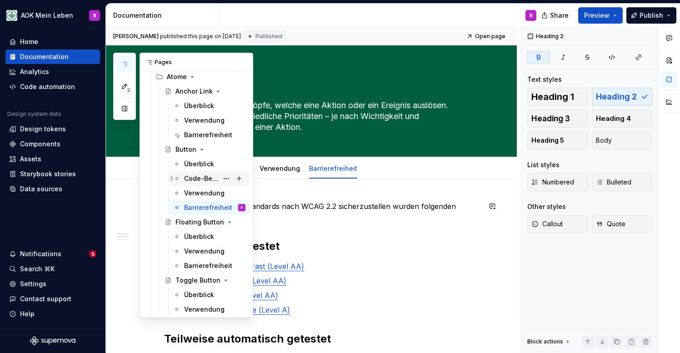
scroll to position [299, 0]
click at [185, 266] on div "Barrierefreiheit" at bounding box center [201, 265] width 34 height 9
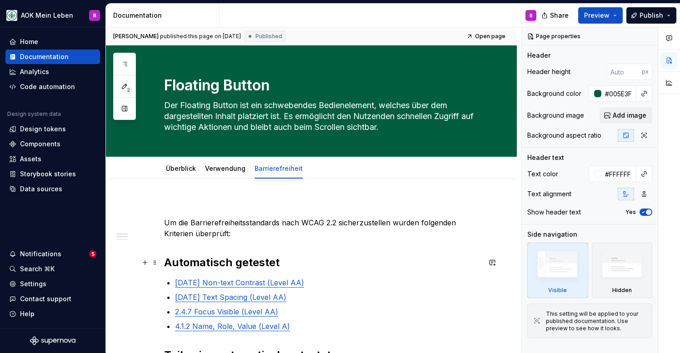
click at [282, 265] on h2 "Automatisch getestet" at bounding box center [322, 263] width 316 height 15
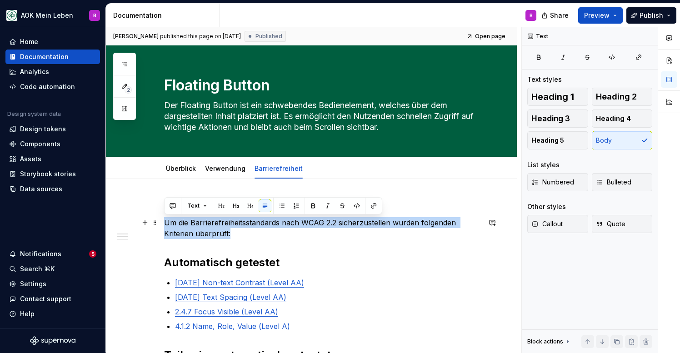
drag, startPoint x: 246, startPoint y: 233, endPoint x: 164, endPoint y: 225, distance: 82.7
copy p "Um die Barrierefreiheitsstandards nach WCAG 2.2 sicherzustellen wurden folgende…"
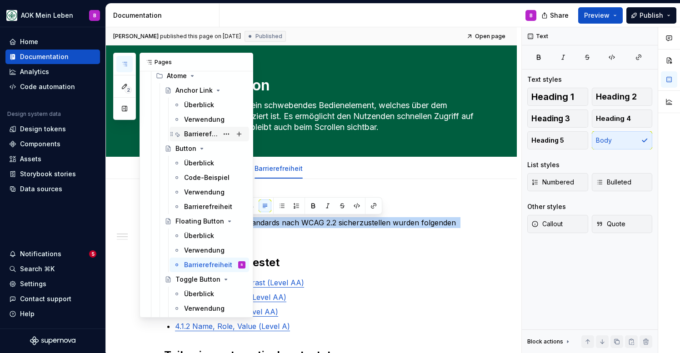
click at [195, 136] on div "Barrierefreiheit" at bounding box center [201, 134] width 34 height 9
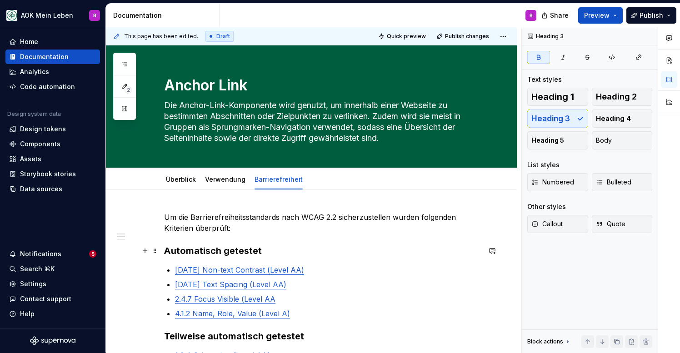
click at [259, 252] on strong "Automatisch getestet" at bounding box center [213, 251] width 98 height 11
click at [621, 99] on span "Heading 2" at bounding box center [616, 96] width 41 height 9
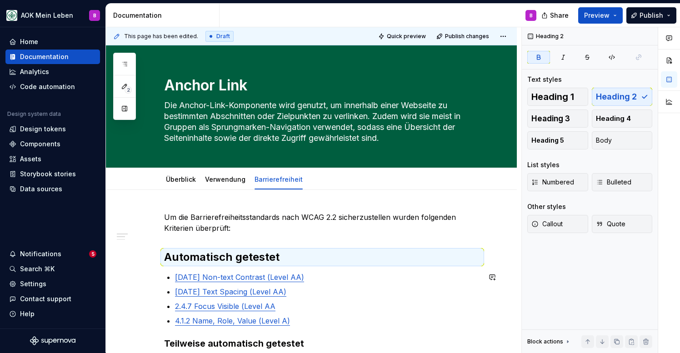
click at [319, 339] on h3 "Teilweise automatisch getestet" at bounding box center [322, 343] width 316 height 13
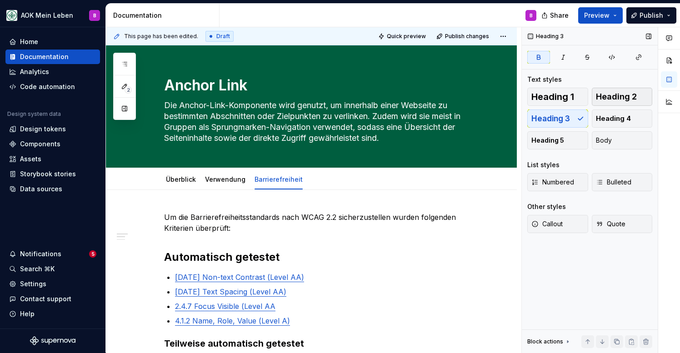
click at [603, 98] on span "Heading 2" at bounding box center [616, 96] width 41 height 9
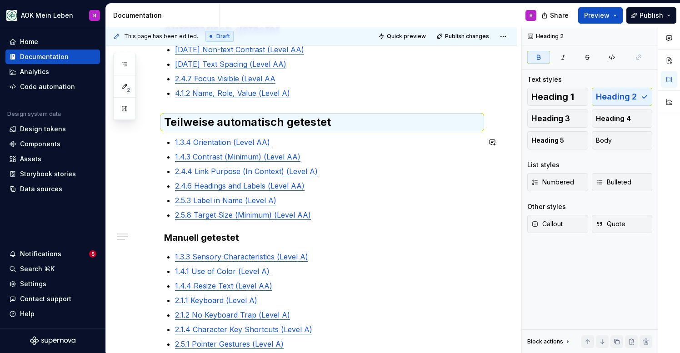
scroll to position [233, 0]
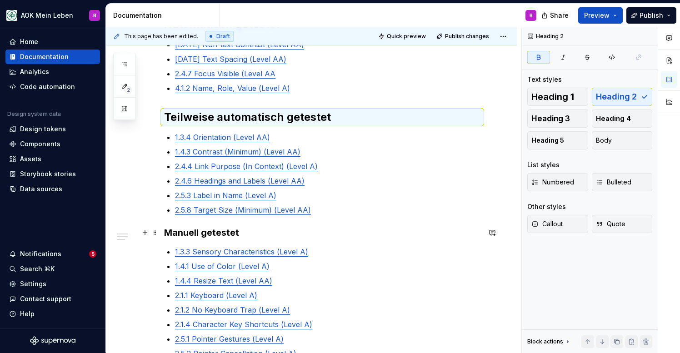
click at [315, 230] on h3 "Manuell getestet" at bounding box center [322, 232] width 316 height 13
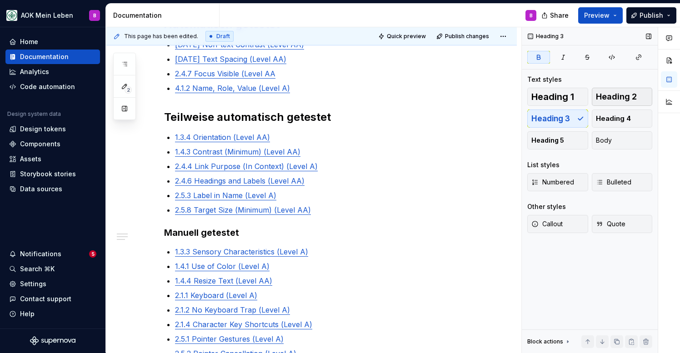
click at [615, 95] on span "Heading 2" at bounding box center [616, 96] width 41 height 9
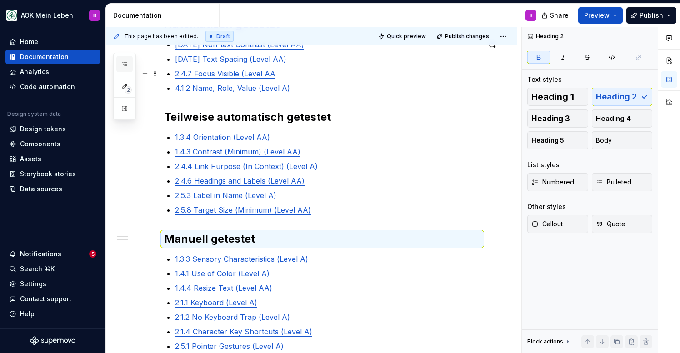
click at [121, 70] on button "button" at bounding box center [124, 64] width 16 height 16
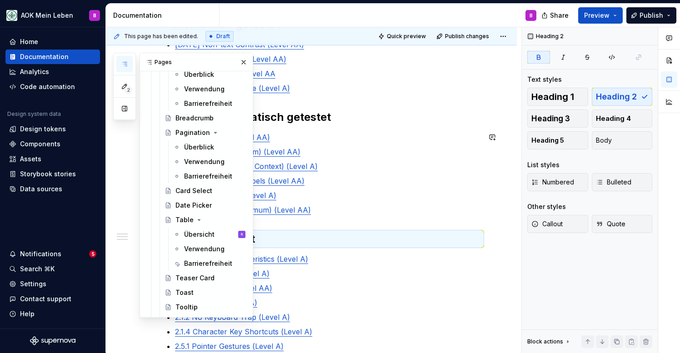
scroll to position [1805, 0]
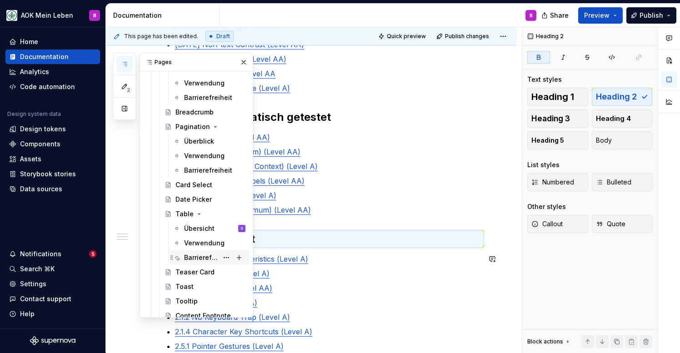
click at [195, 259] on div "Barrierefreiheit" at bounding box center [201, 257] width 34 height 9
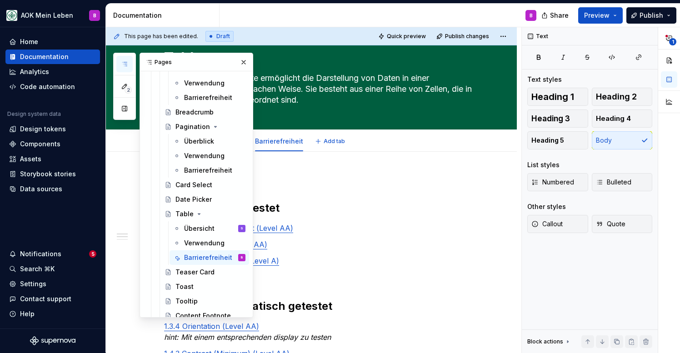
type textarea "*"
click at [121, 59] on button "button" at bounding box center [124, 64] width 16 height 16
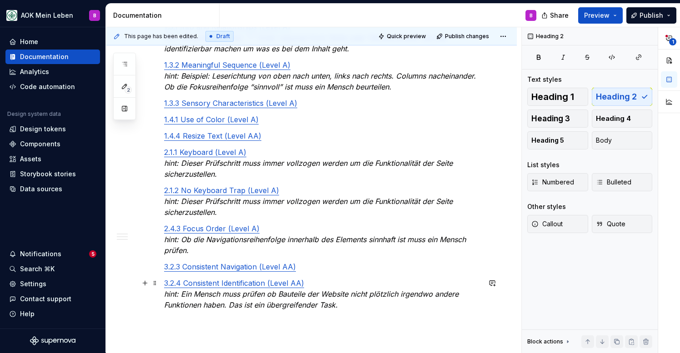
scroll to position [562, 0]
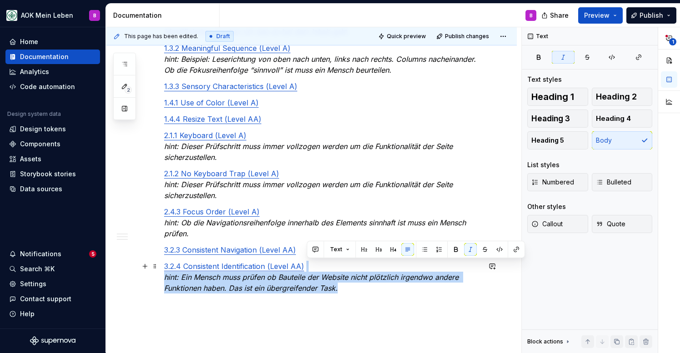
drag, startPoint x: 375, startPoint y: 291, endPoint x: 366, endPoint y: 270, distance: 22.8
click at [366, 270] on p "3.2.4 Consistent Identification (Level AA) hint: Ein Mensch muss prüfen ob Baut…" at bounding box center [322, 283] width 316 height 44
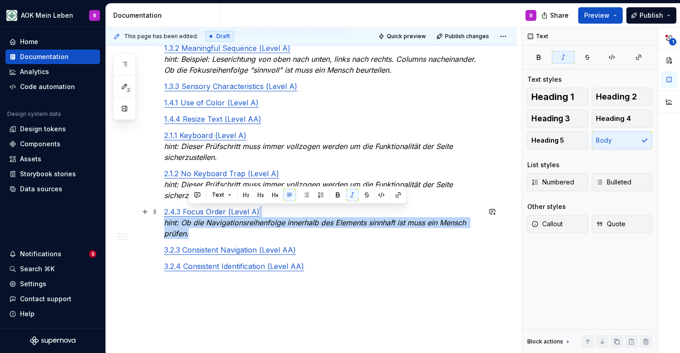
drag, startPoint x: 265, startPoint y: 232, endPoint x: 271, endPoint y: 216, distance: 18.0
click at [271, 216] on p "2.4.3 Focus Order (Level A) hint: Ob die Navigationsreihenfolge innerhalb des E…" at bounding box center [322, 222] width 316 height 33
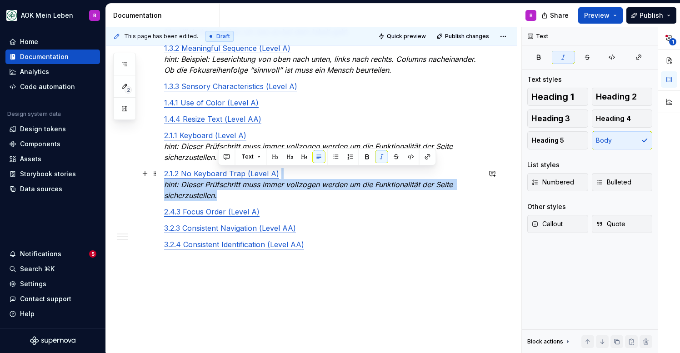
drag, startPoint x: 249, startPoint y: 194, endPoint x: 291, endPoint y: 177, distance: 44.7
click at [291, 177] on p "2.1.2 No Keyboard Trap (Level A) hint: Dieser Prüfschritt muss immer vollzogen …" at bounding box center [322, 184] width 316 height 33
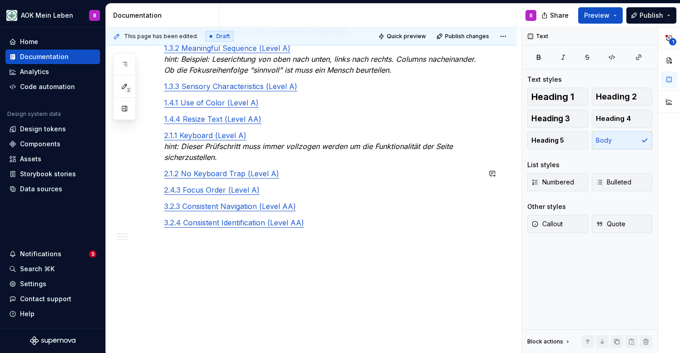
scroll to position [522, 0]
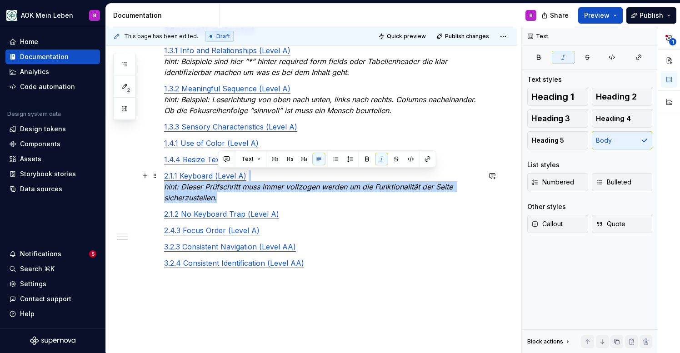
drag, startPoint x: 227, startPoint y: 197, endPoint x: 257, endPoint y: 180, distance: 35.3
click at [257, 180] on p "2.1.1 Keyboard (Level A) hint: Dieser Prüfschritt muss immer vollzogen werden u…" at bounding box center [322, 187] width 316 height 33
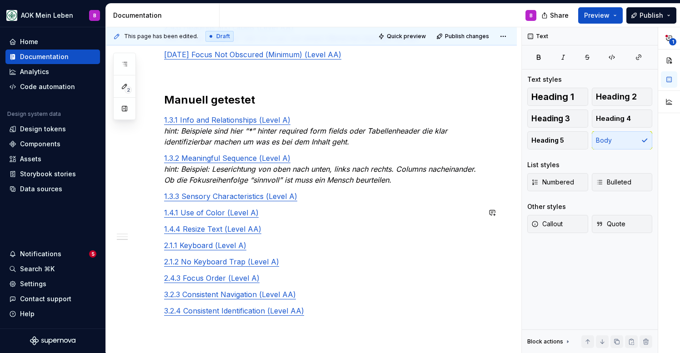
scroll to position [437, 0]
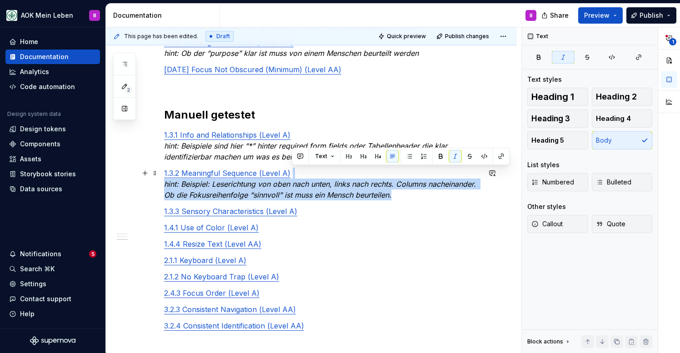
drag, startPoint x: 398, startPoint y: 195, endPoint x: 388, endPoint y: 174, distance: 23.4
click at [388, 174] on p "1.3.2 Meaningful Sequence (Level A) hint: Beispiel: Leserichtung von oben nach …" at bounding box center [322, 184] width 316 height 33
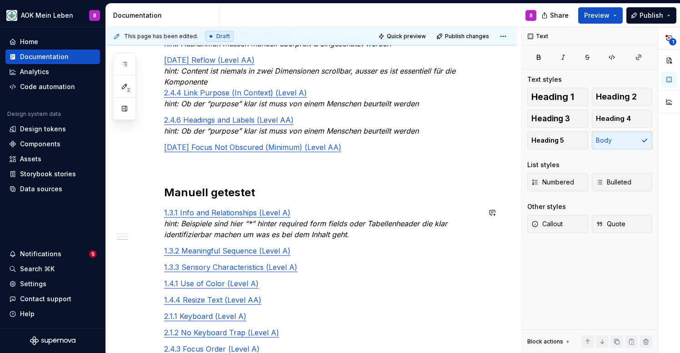
scroll to position [358, 0]
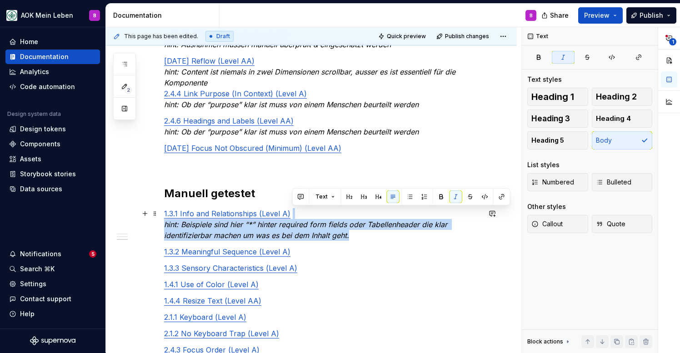
drag, startPoint x: 358, startPoint y: 236, endPoint x: 348, endPoint y: 215, distance: 23.4
click at [348, 215] on p "1.3.1 Info and Relationships (Level A) hint: Beispiele sind hier “*” hinter req…" at bounding box center [322, 224] width 316 height 33
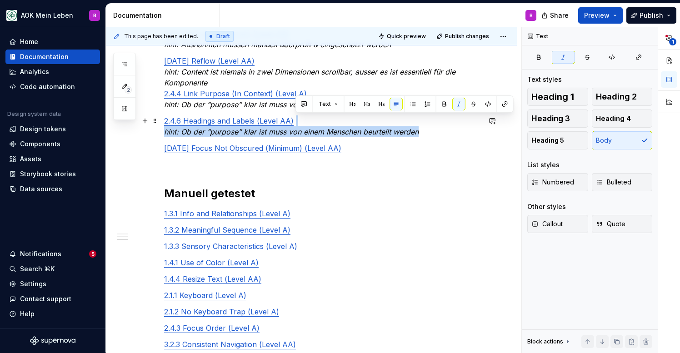
drag, startPoint x: 424, startPoint y: 135, endPoint x: 418, endPoint y: 120, distance: 16.1
click at [418, 120] on p "2.4.6 Headings and Labels (Level AA) hint: Ob der “purpose” klar ist muss von e…" at bounding box center [322, 126] width 316 height 22
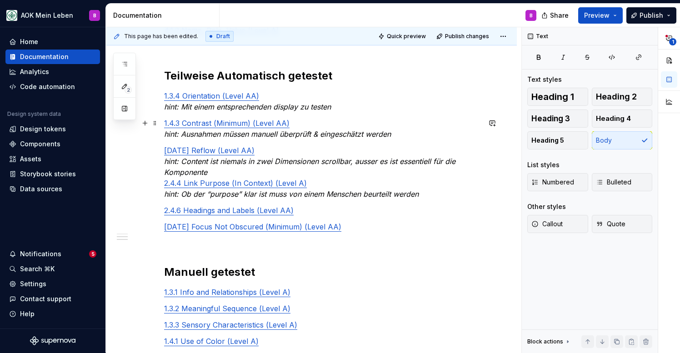
scroll to position [266, 0]
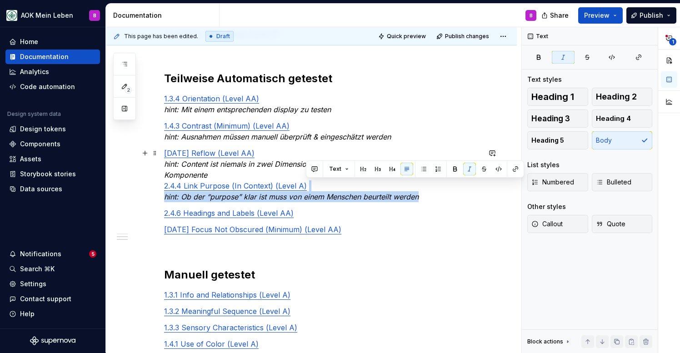
drag, startPoint x: 427, startPoint y: 198, endPoint x: 422, endPoint y: 184, distance: 15.0
click at [422, 184] on p "[DATE] Reflow (Level AA) hint: Content ist niemals in zwei Dimensionen scrollba…" at bounding box center [322, 175] width 316 height 55
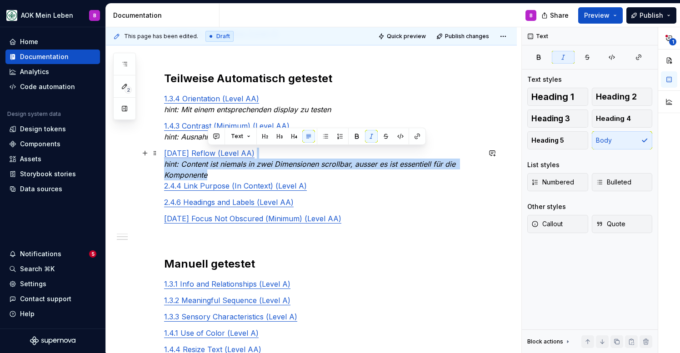
drag, startPoint x: 281, startPoint y: 175, endPoint x: 283, endPoint y: 156, distance: 18.2
click at [283, 156] on p "[DATE] Reflow (Level AA) hint: Content ist niemals in zwei Dimensionen scrollba…" at bounding box center [322, 170] width 316 height 44
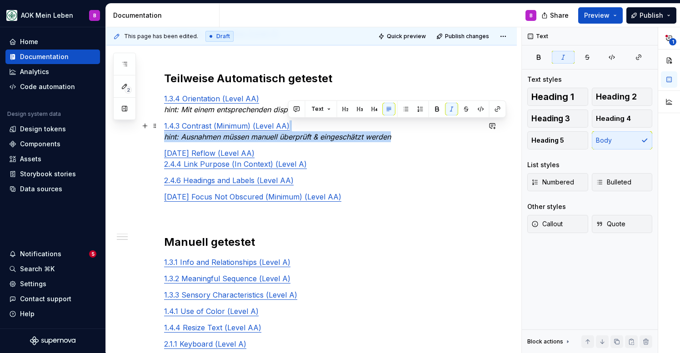
drag, startPoint x: 399, startPoint y: 138, endPoint x: 397, endPoint y: 128, distance: 10.2
click at [397, 128] on p "1.4.3 Contrast (Minimum) (Level AA) hint: Ausnahmen müssen manuell überprüft & …" at bounding box center [322, 132] width 316 height 22
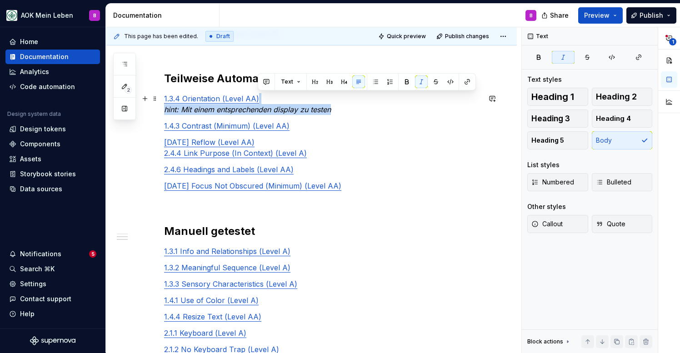
drag, startPoint x: 341, startPoint y: 110, endPoint x: 336, endPoint y: 99, distance: 12.1
click at [336, 99] on p "1.3.4 Orientation (Level AA) hint: Mit einem entsprechenden display zu testen" at bounding box center [322, 104] width 316 height 22
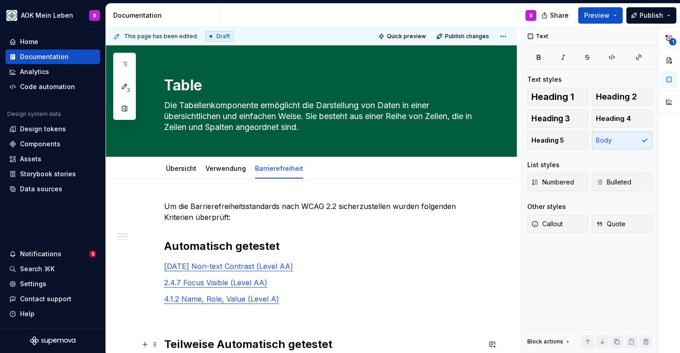
scroll to position [0, 0]
type textarea "*"
